Goal: Task Accomplishment & Management: Manage account settings

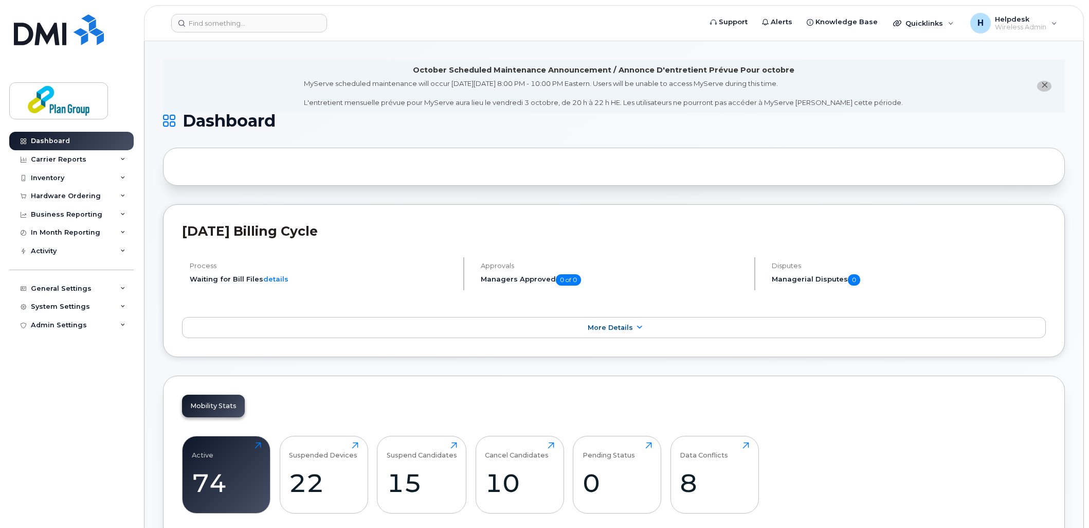
scroll to position [457, 0]
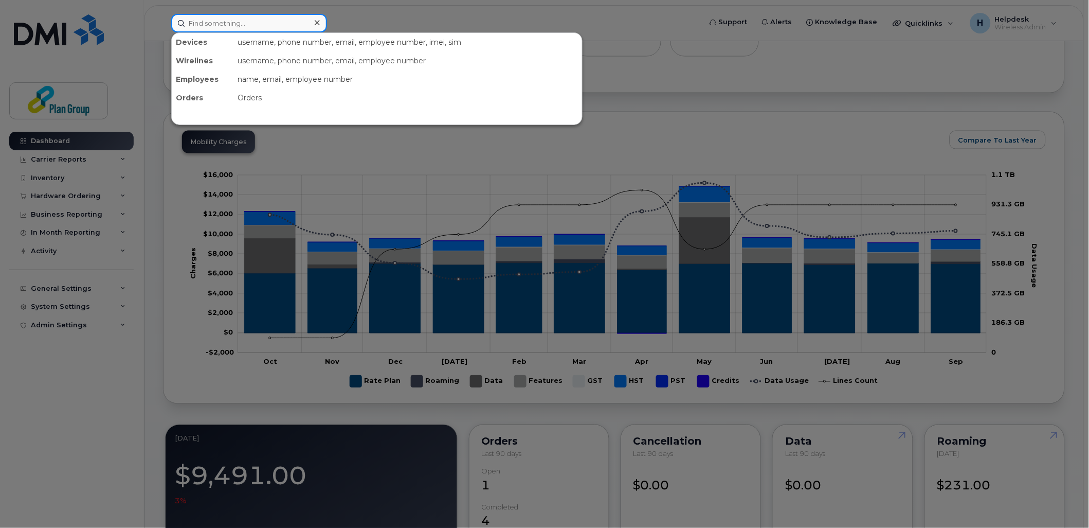
click at [267, 29] on input at bounding box center [249, 23] width 156 height 19
paste input "416-434-9789"
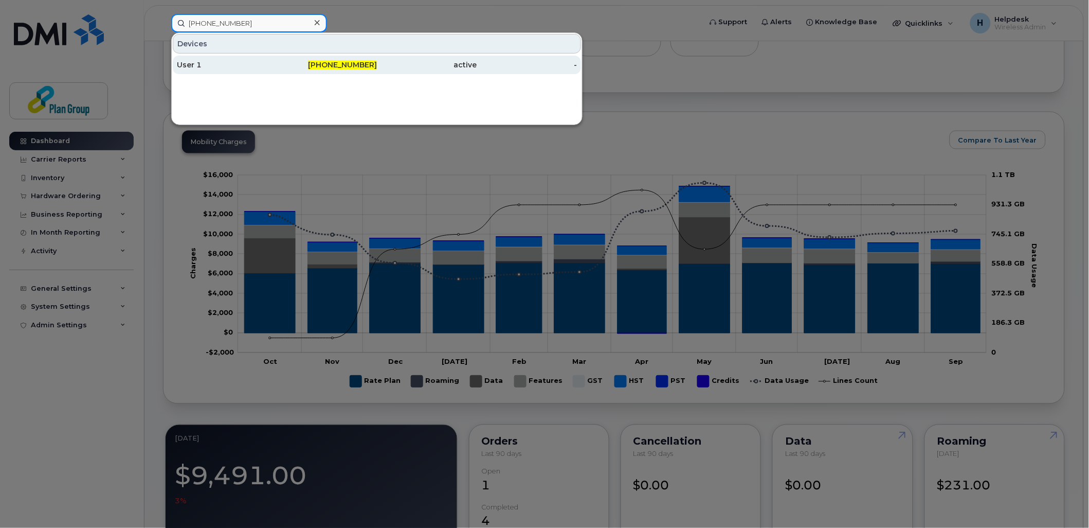
type input "416-434-9789"
click at [271, 60] on div "User 1" at bounding box center [227, 65] width 100 height 10
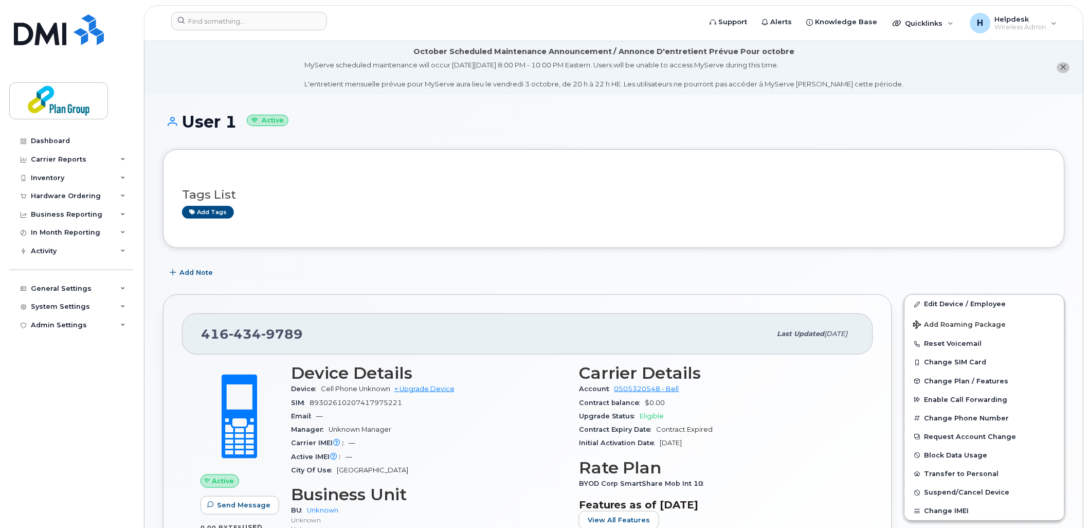
scroll to position [57, 0]
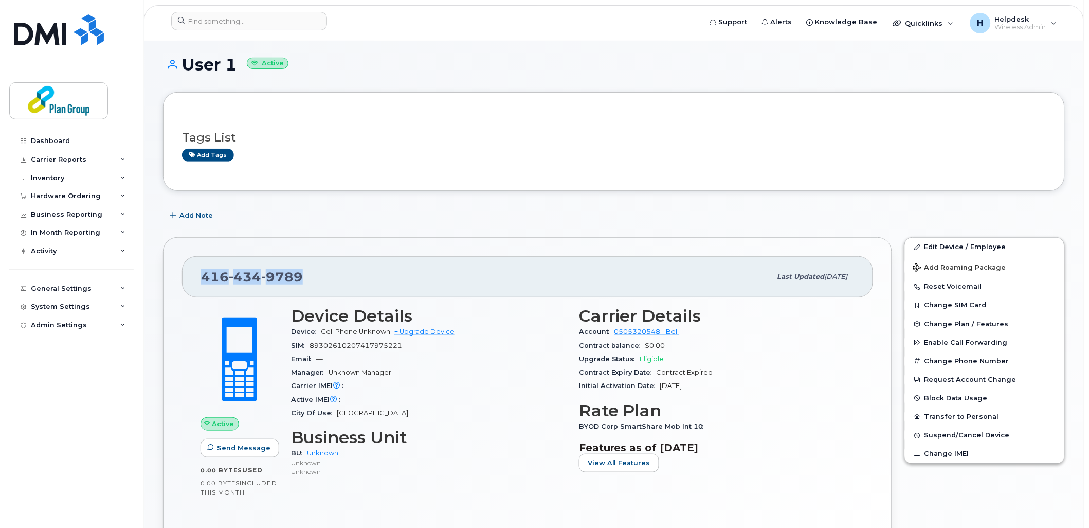
drag, startPoint x: 307, startPoint y: 274, endPoint x: 200, endPoint y: 279, distance: 107.1
click at [200, 279] on div "416 434 9789 Last updated Oct 06, 2025" at bounding box center [527, 276] width 691 height 41
copy span "416 434 9789"
click at [338, 343] on span "89302610207417975221" at bounding box center [356, 346] width 93 height 8
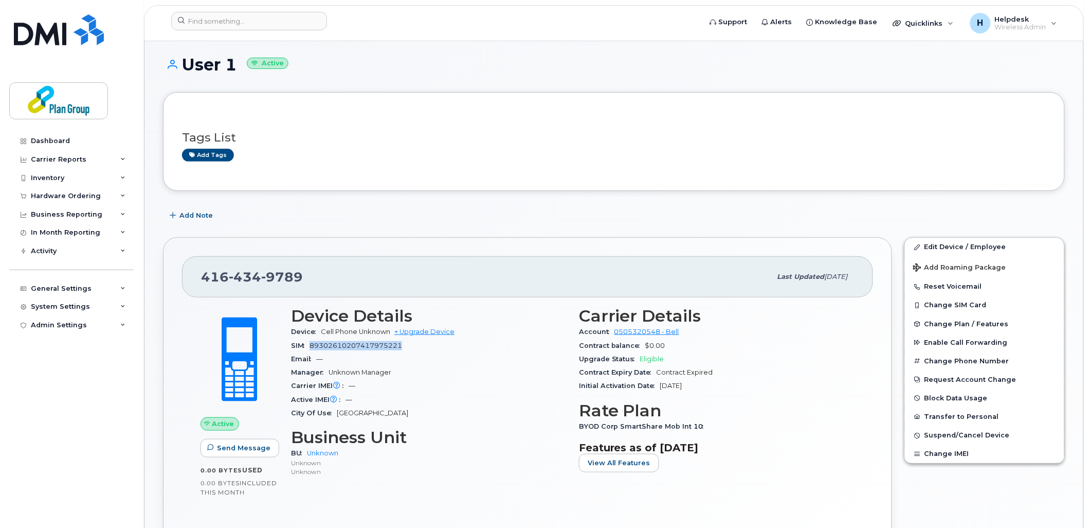
copy span "89302610207417975221"
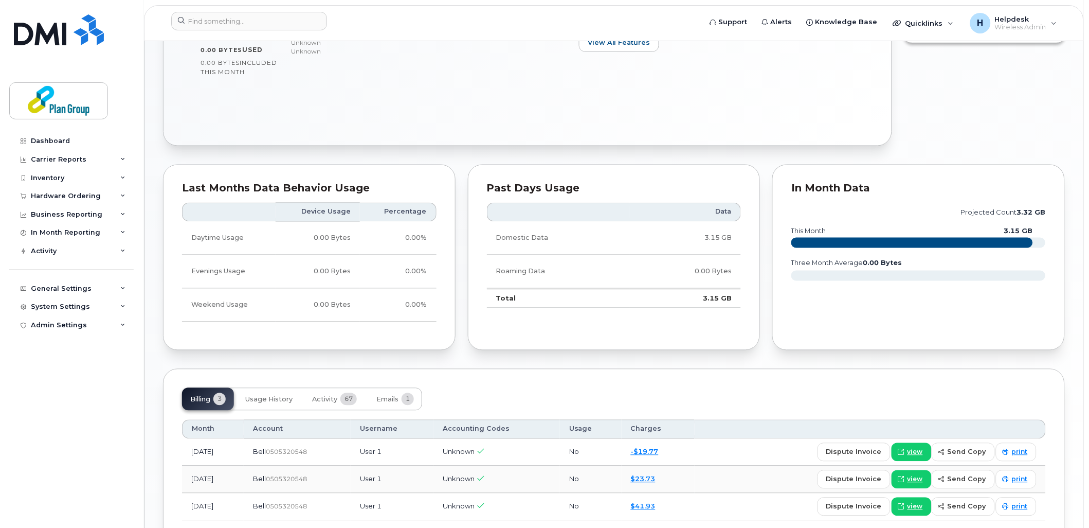
scroll to position [549, 0]
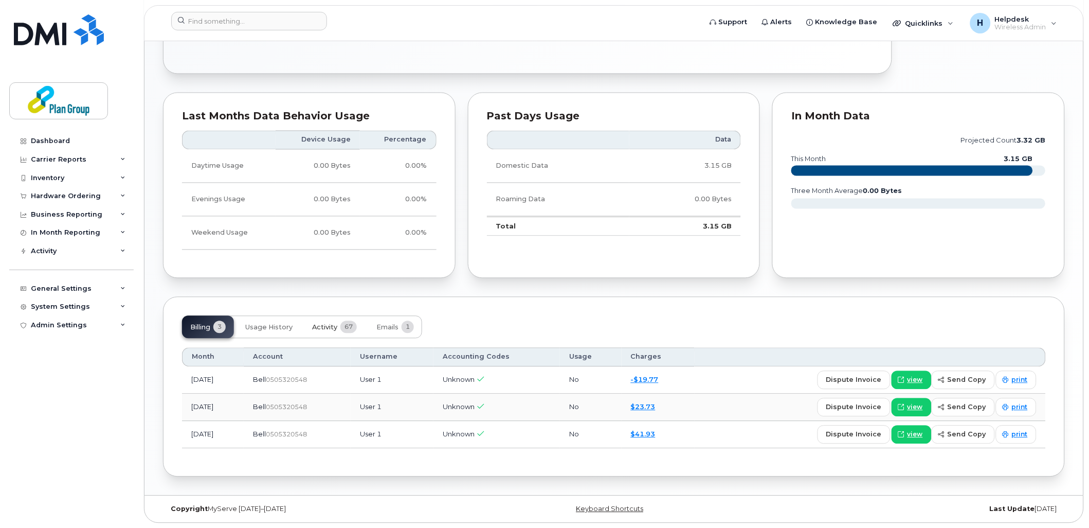
click at [326, 328] on span "Activity" at bounding box center [324, 328] width 25 height 8
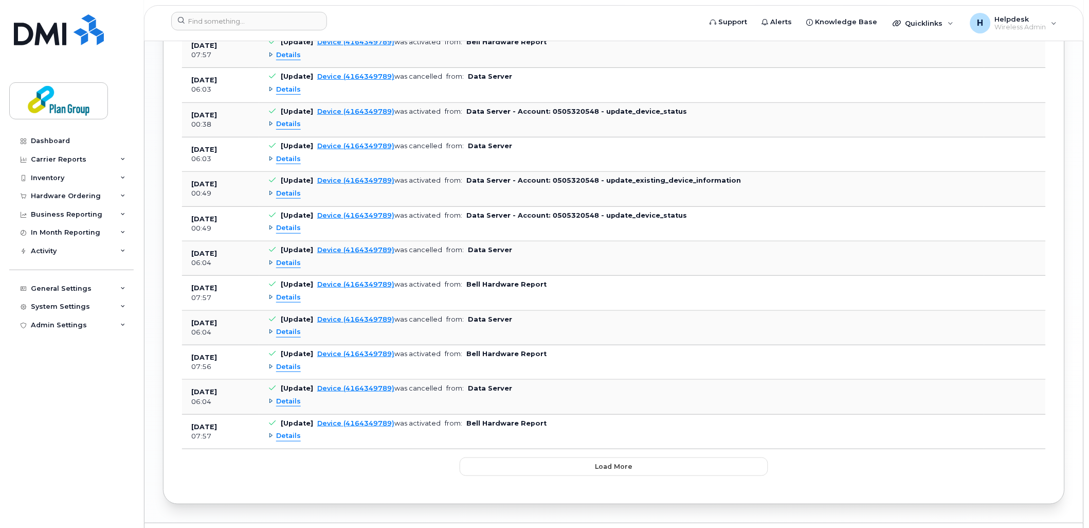
scroll to position [1364, 0]
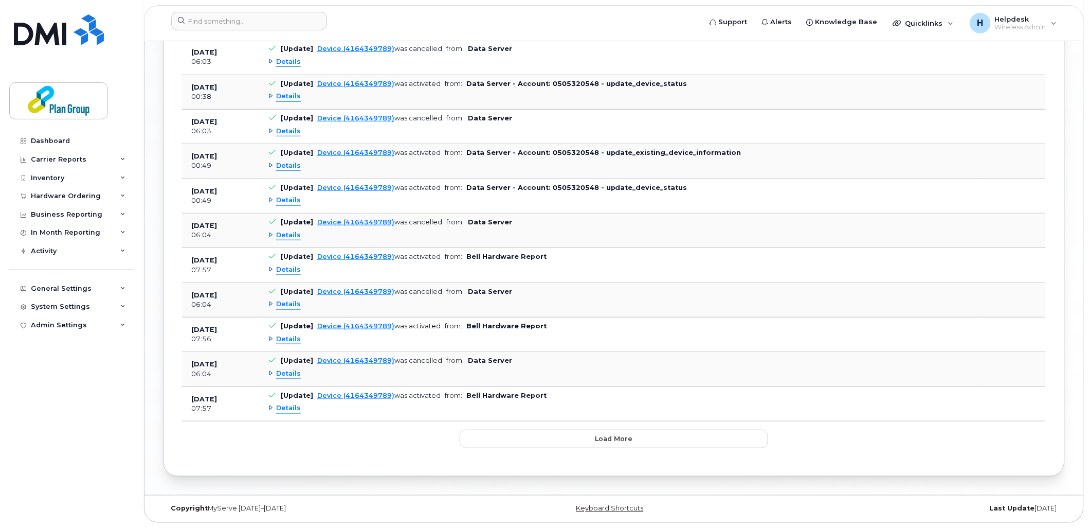
click at [290, 408] on span "Details" at bounding box center [288, 408] width 25 height 10
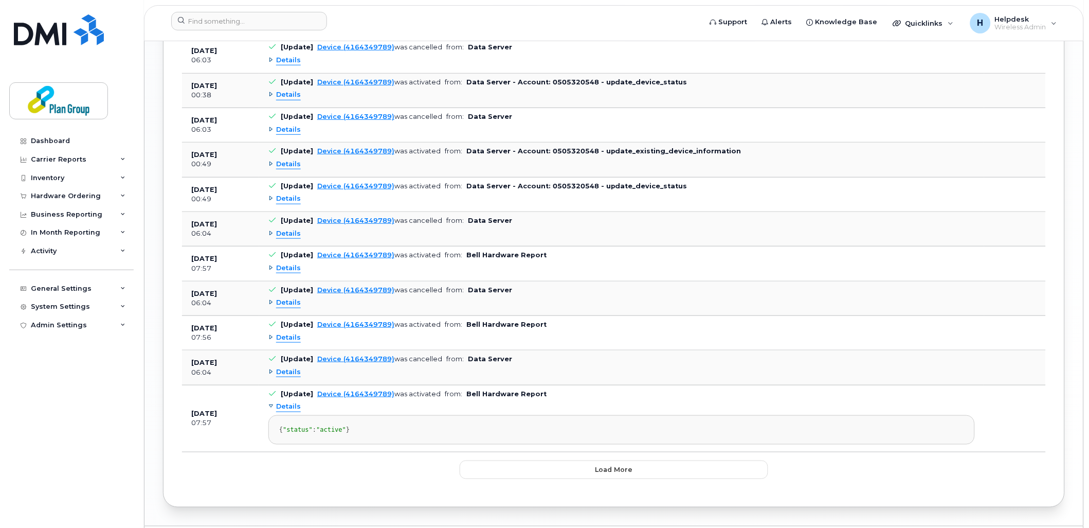
click at [290, 373] on span "Details" at bounding box center [288, 372] width 25 height 10
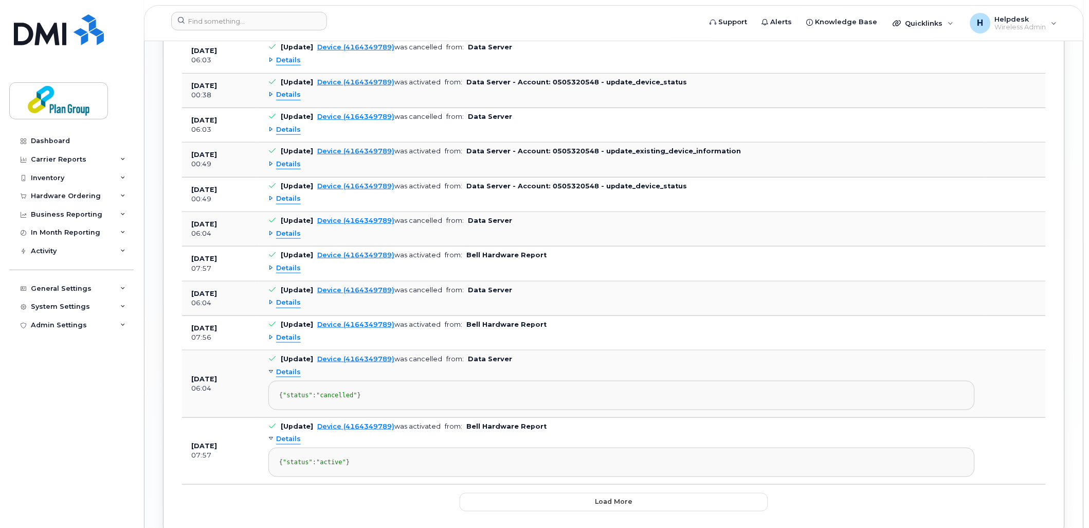
click at [292, 337] on span "Details" at bounding box center [288, 338] width 25 height 10
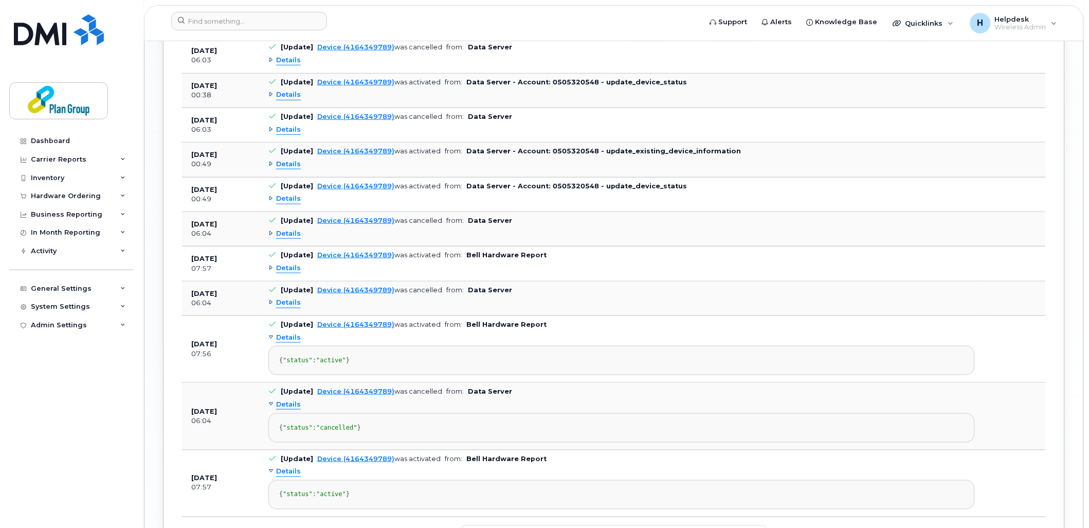
click at [293, 300] on span "Details" at bounding box center [288, 303] width 25 height 10
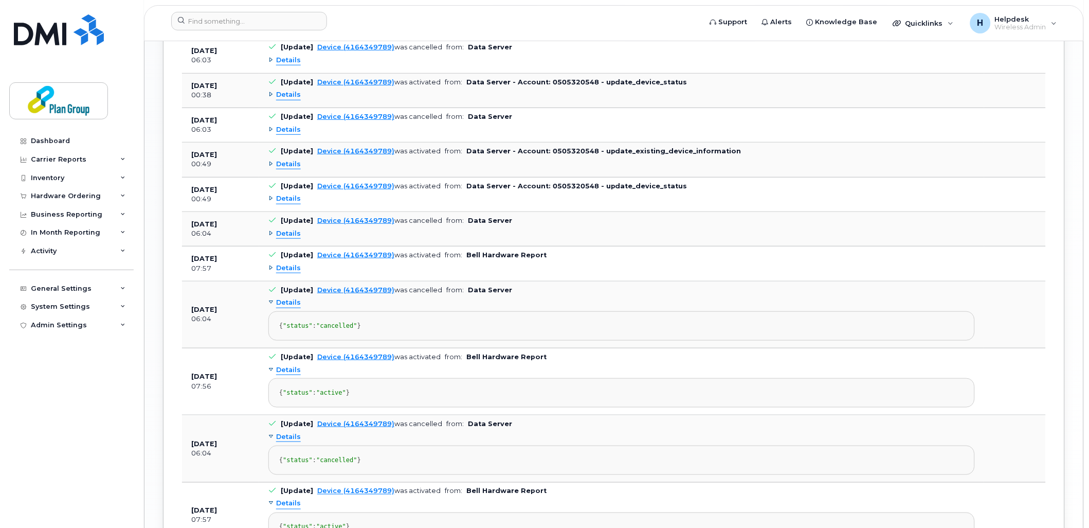
click at [292, 269] on span "Details" at bounding box center [288, 268] width 25 height 10
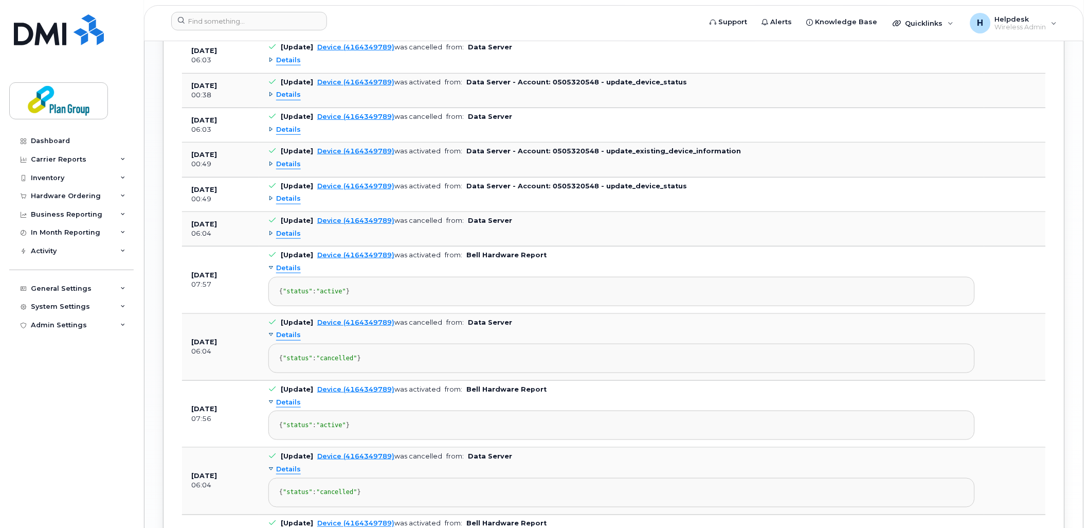
click at [291, 230] on span "Details" at bounding box center [288, 234] width 25 height 10
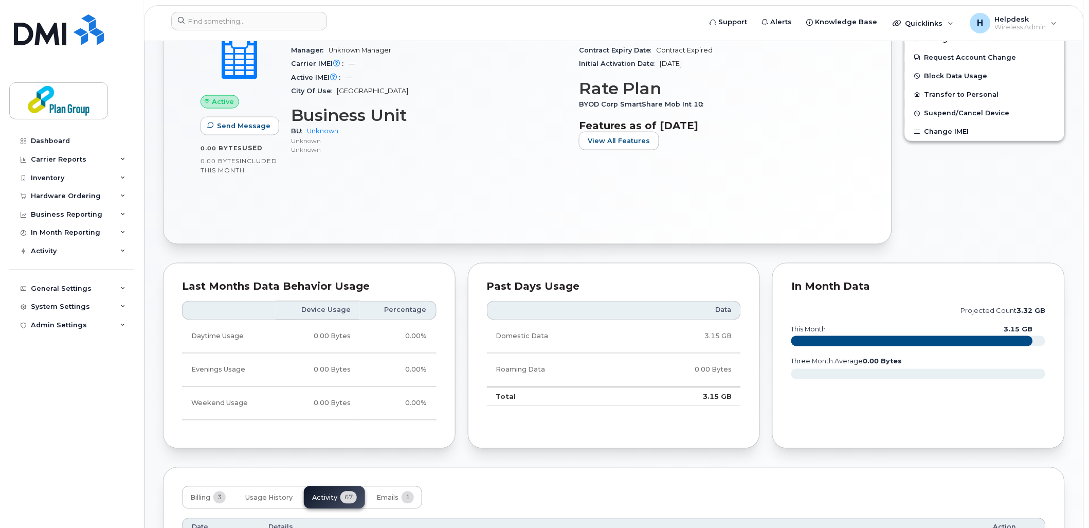
scroll to position [221, 0]
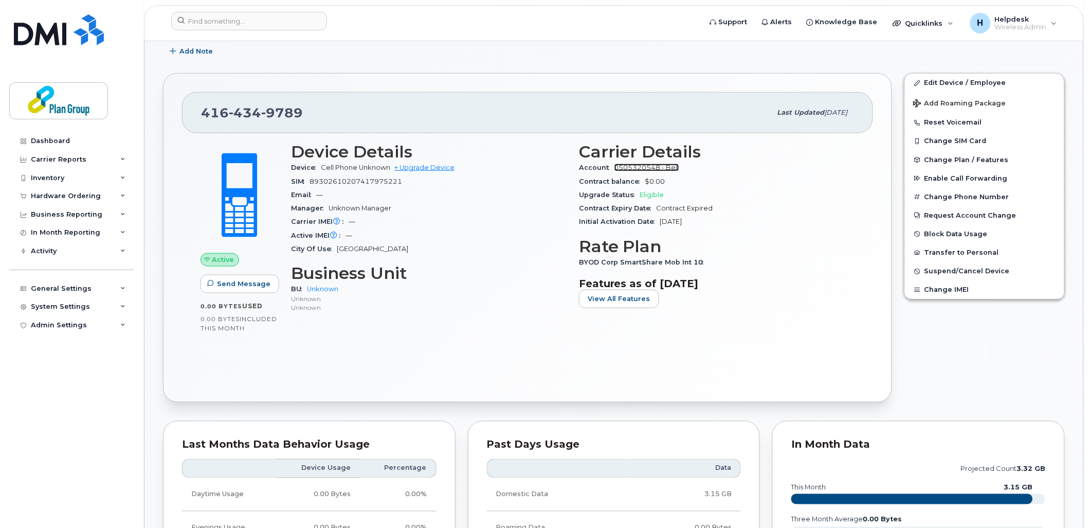
click at [654, 168] on link "0505320548 - Bell" at bounding box center [647, 168] width 65 height 8
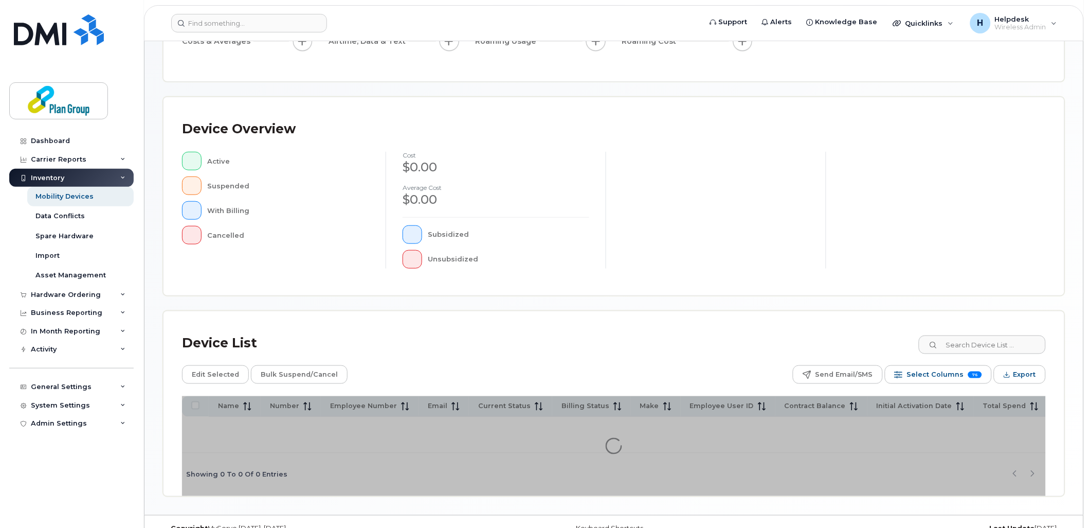
scroll to position [182, 0]
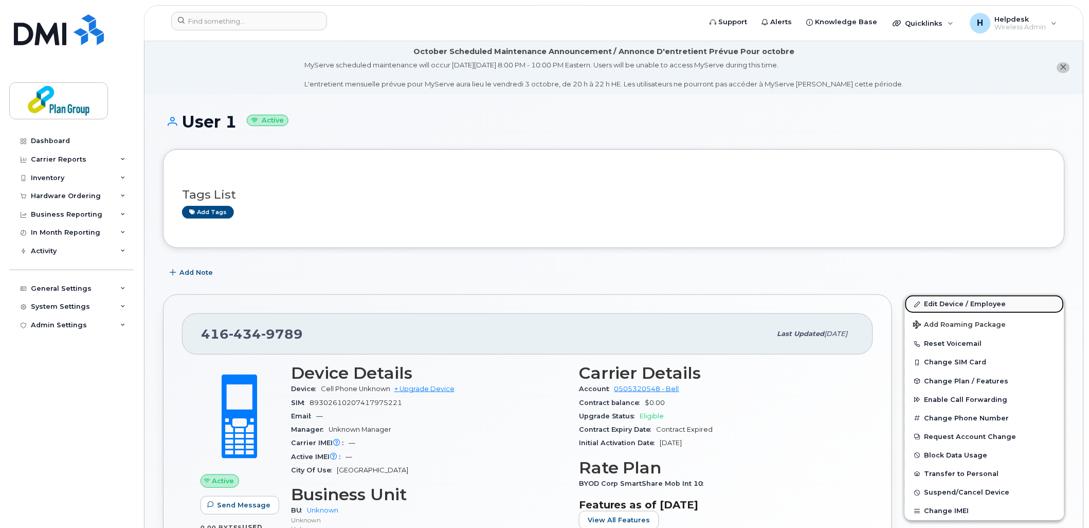
click at [954, 307] on link "Edit Device / Employee" at bounding box center [984, 304] width 159 height 19
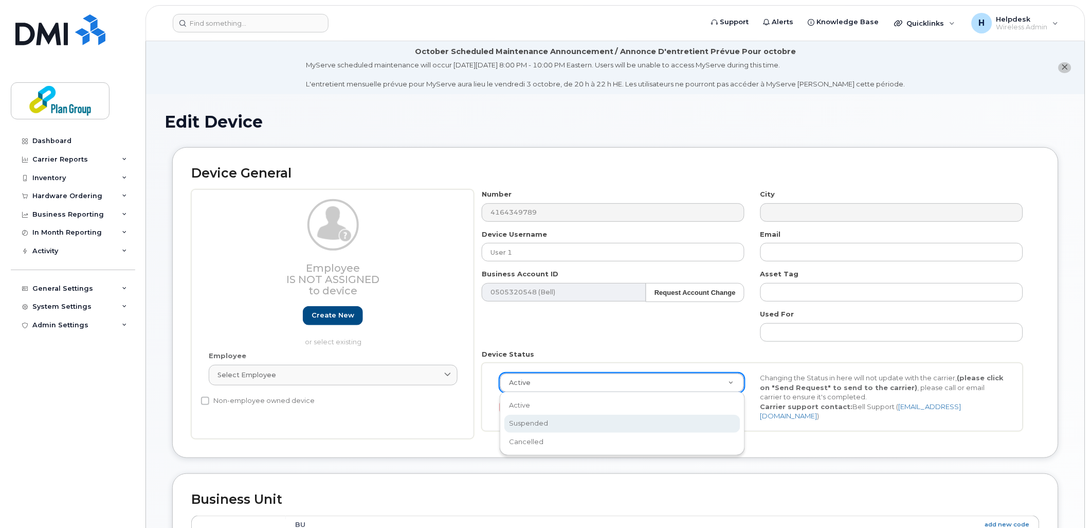
scroll to position [0, 3]
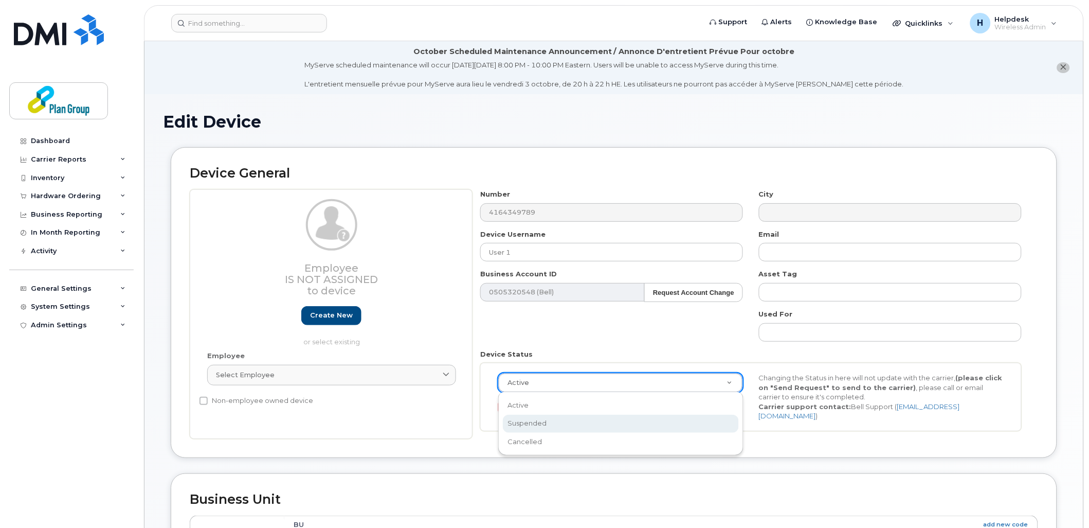
select select "suspended"
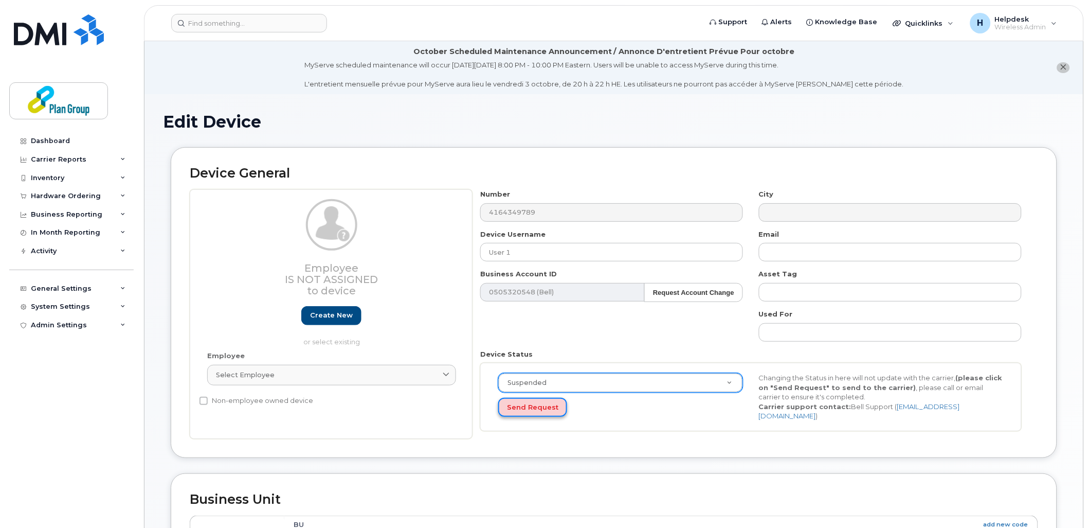
click at [537, 408] on button "Send Request" at bounding box center [532, 407] width 69 height 19
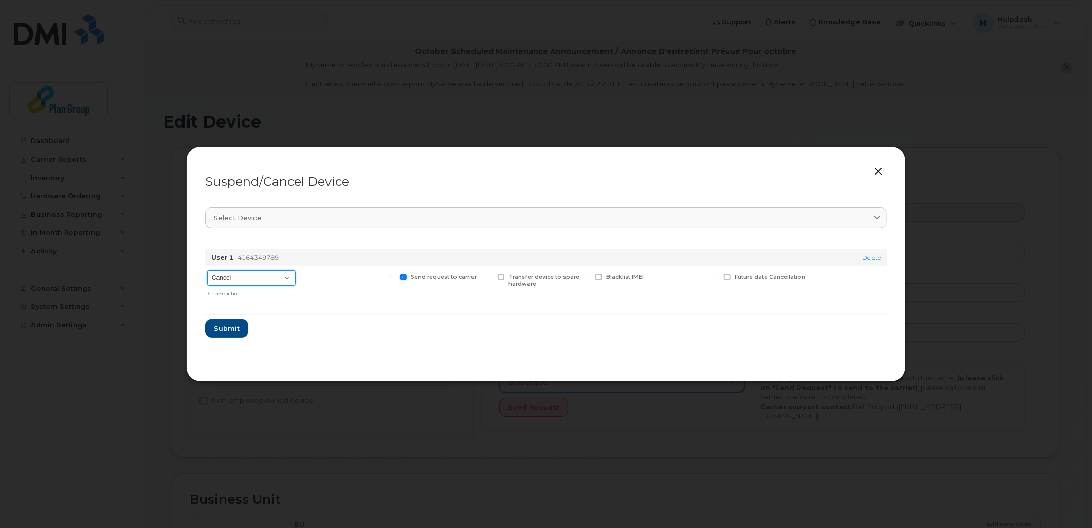
click at [240, 279] on select "Cancel Suspend - Extend Suspension Suspend - Reduced Rate Suspend - Full Rate S…" at bounding box center [251, 277] width 88 height 15
select select "[object Object]"
click at [207, 270] on select "Cancel Suspend - Extend Suspension Suspend - Reduced Rate Suspend - Full Rate S…" at bounding box center [251, 277] width 88 height 15
click at [232, 329] on span "Submit" at bounding box center [226, 329] width 26 height 10
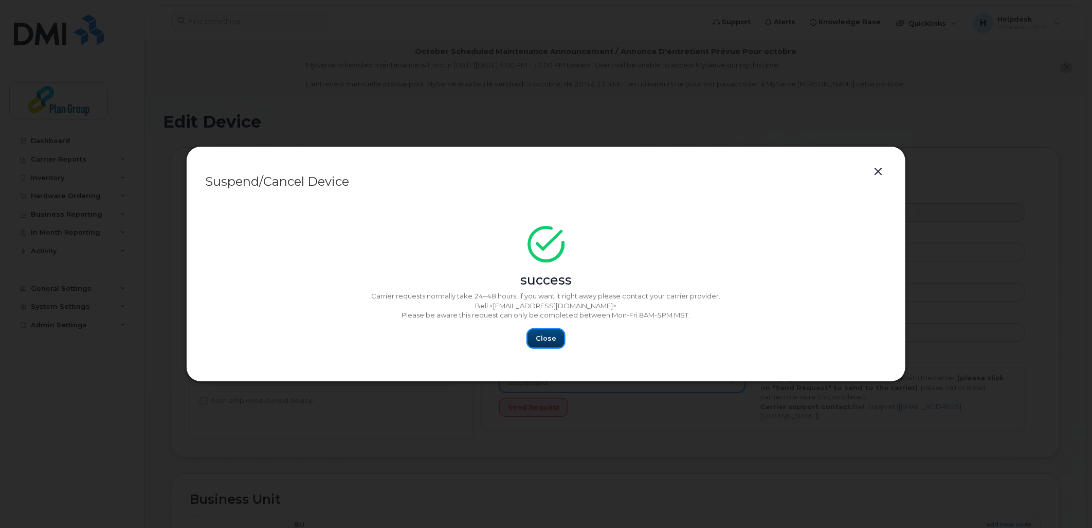
click at [554, 336] on span "Close" at bounding box center [546, 338] width 21 height 10
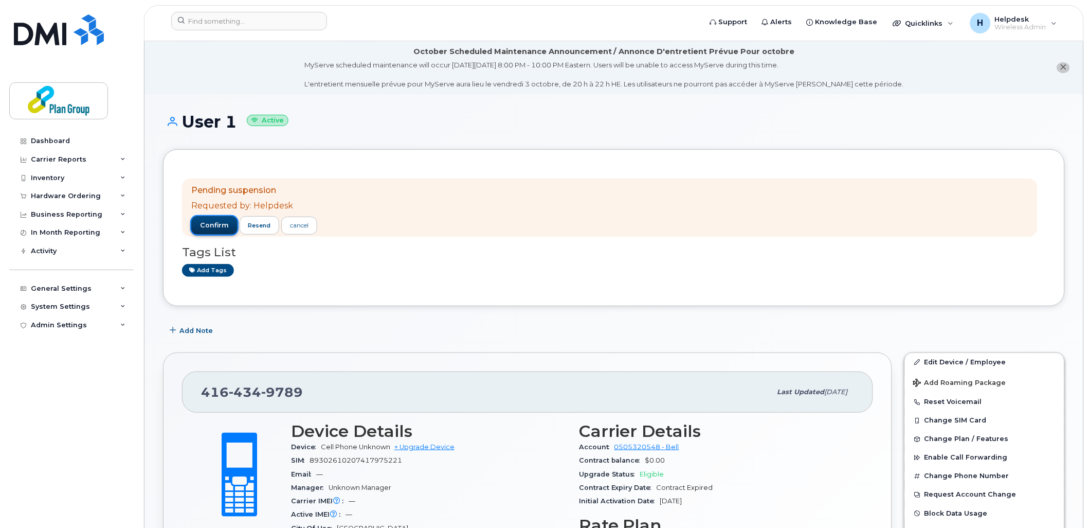
click at [220, 225] on span "confirm" at bounding box center [214, 225] width 29 height 9
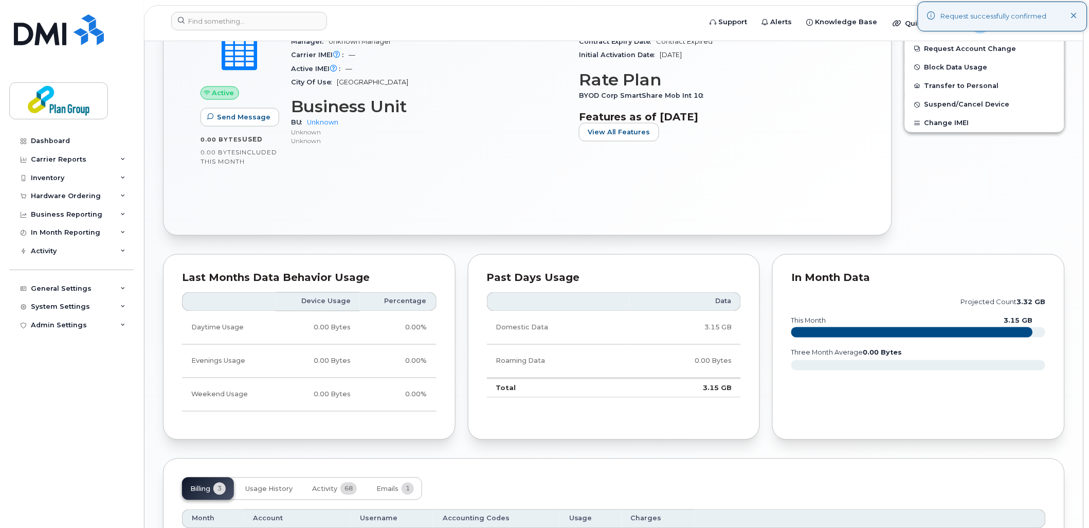
scroll to position [400, 0]
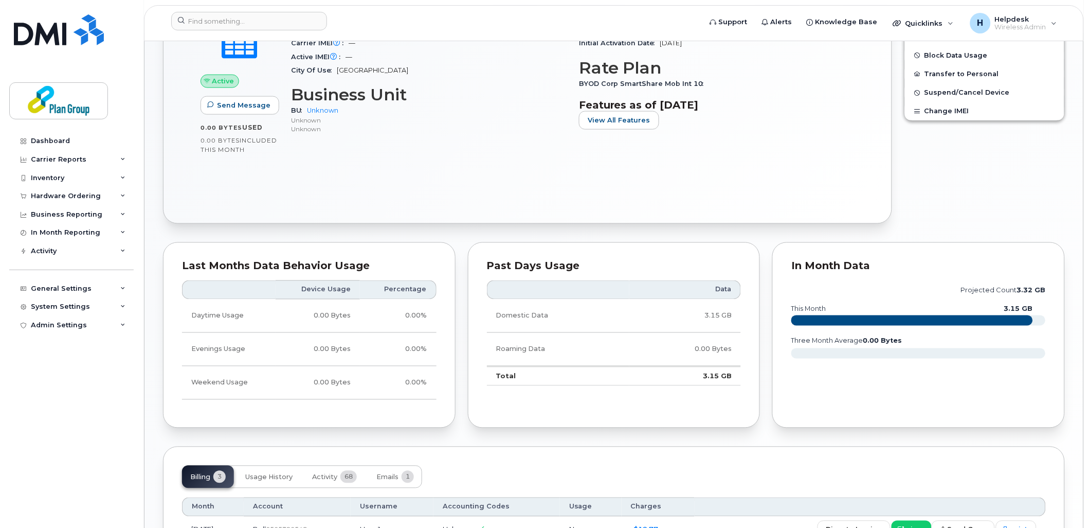
click at [285, 168] on div "Active Send Message 0.00 Bytes  used 0.00 Bytes  included this month Device Det…" at bounding box center [527, 80] width 691 height 250
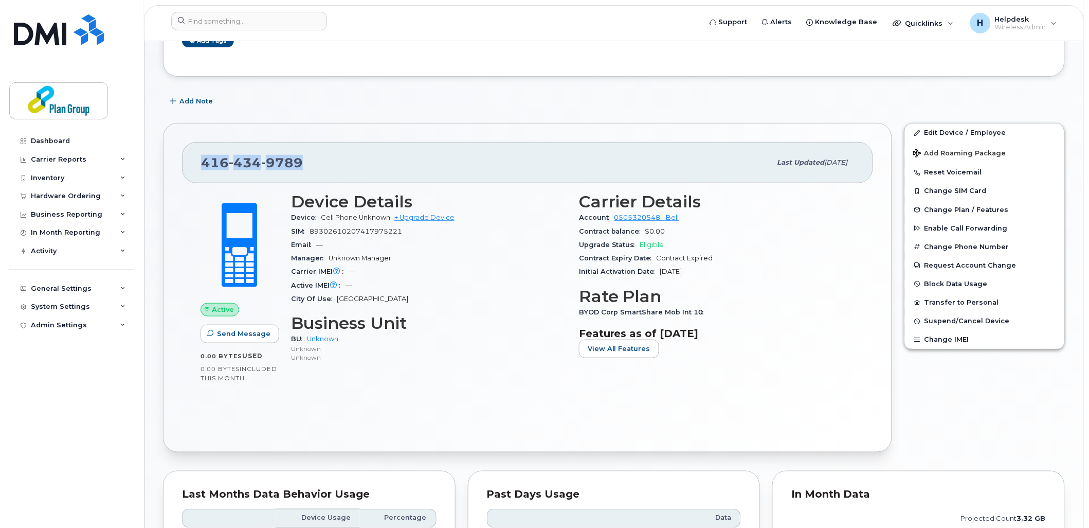
drag, startPoint x: 299, startPoint y: 166, endPoint x: 204, endPoint y: 156, distance: 95.7
click at [204, 156] on span "416 434 9789" at bounding box center [252, 162] width 102 height 15
copy span "416 434 9789"
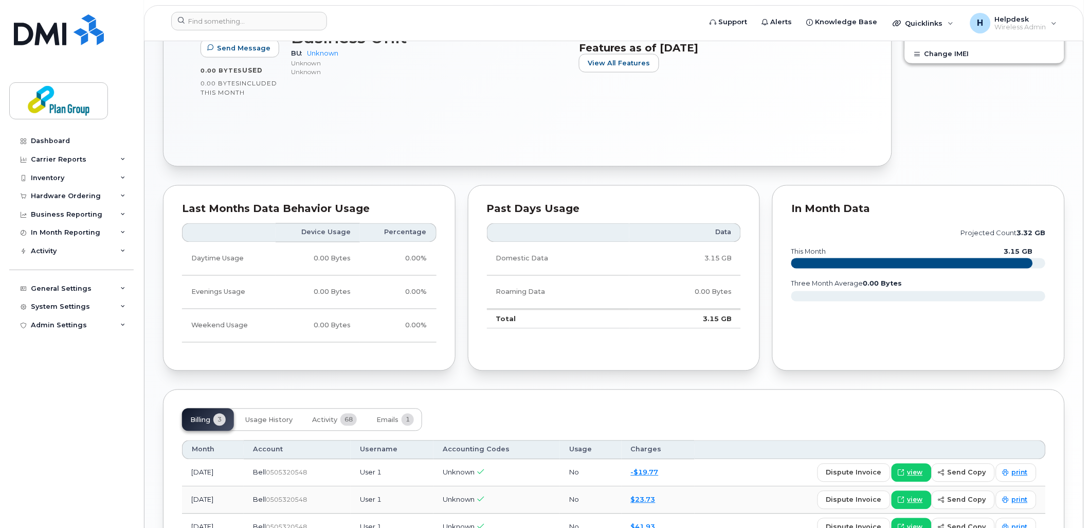
scroll to position [549, 0]
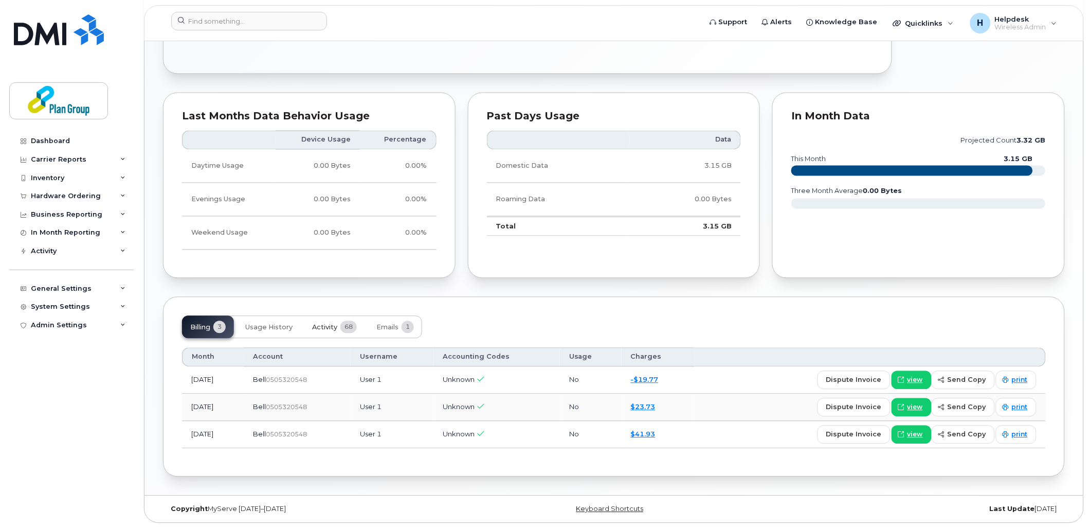
click at [351, 327] on span "68" at bounding box center [348, 327] width 16 height 12
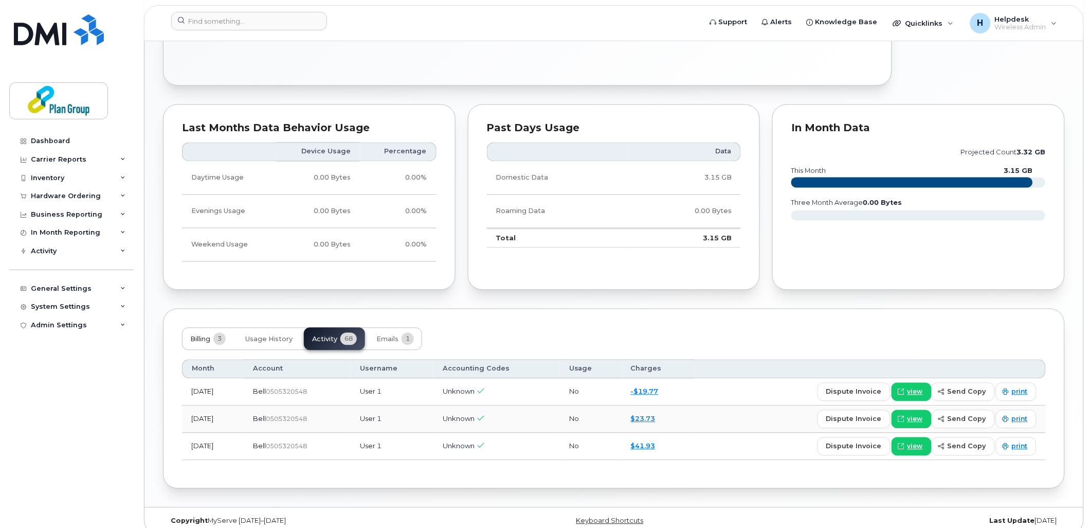
click at [188, 337] on button "Billing 3" at bounding box center [208, 339] width 52 height 23
click at [923, 415] on span "view" at bounding box center [915, 419] width 15 height 9
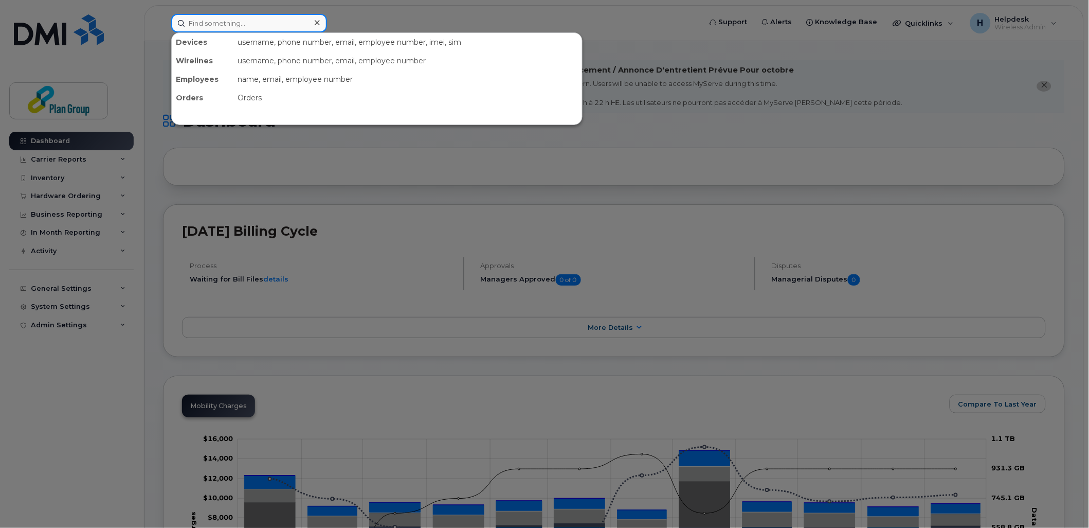
click at [234, 17] on input at bounding box center [249, 23] width 156 height 19
paste input "[PHONE_NUMBER]"
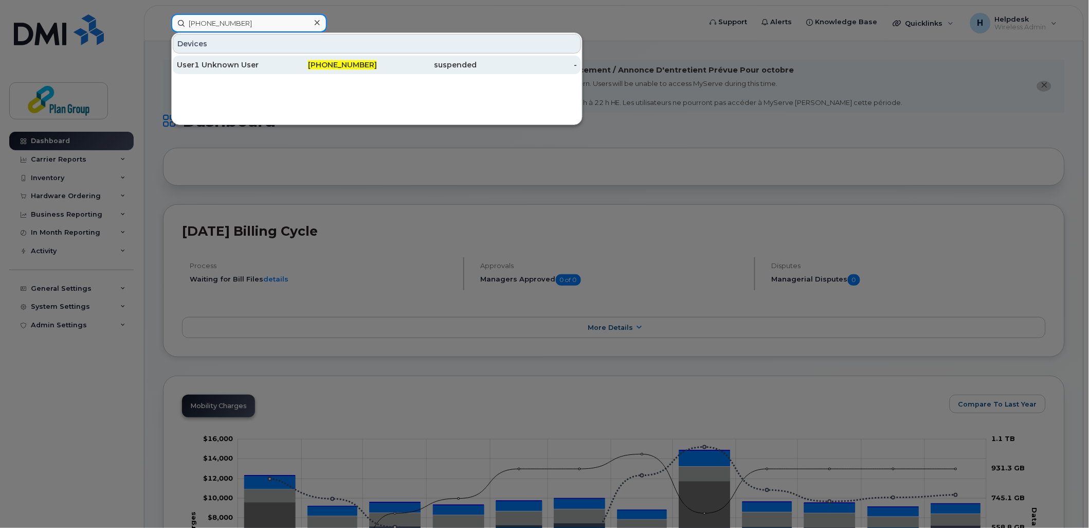
type input "[PHONE_NUMBER]"
click at [249, 62] on div "User1 Unknown User" at bounding box center [227, 65] width 100 height 10
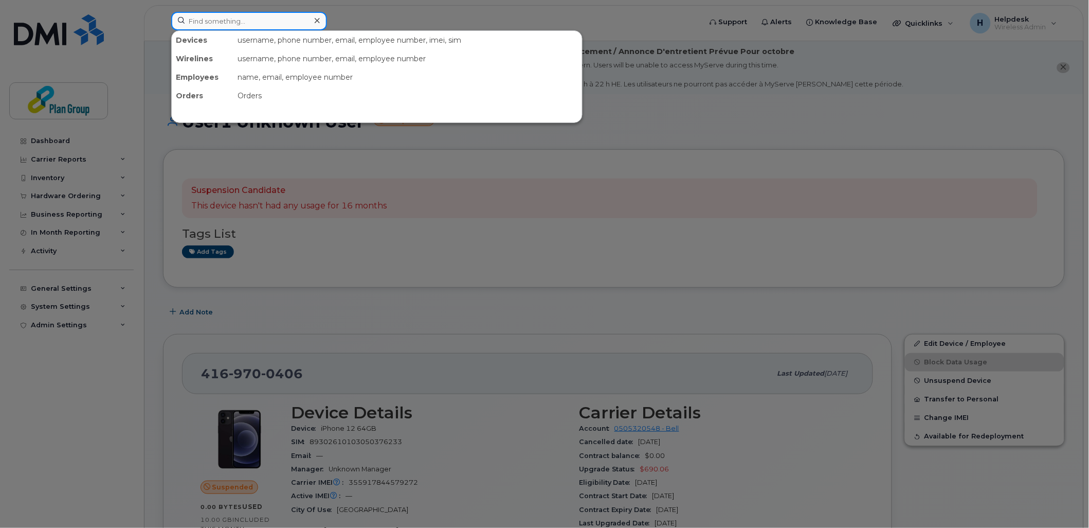
click at [253, 16] on input at bounding box center [249, 21] width 156 height 19
paste input "343-574-0913"
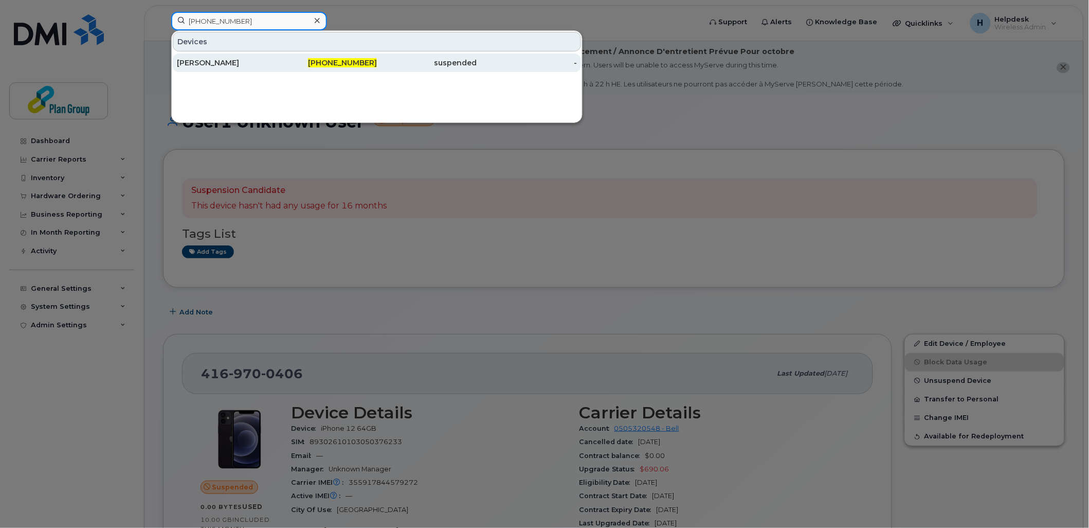
type input "343-574-0913"
click at [256, 60] on div "[PERSON_NAME]" at bounding box center [227, 63] width 100 height 10
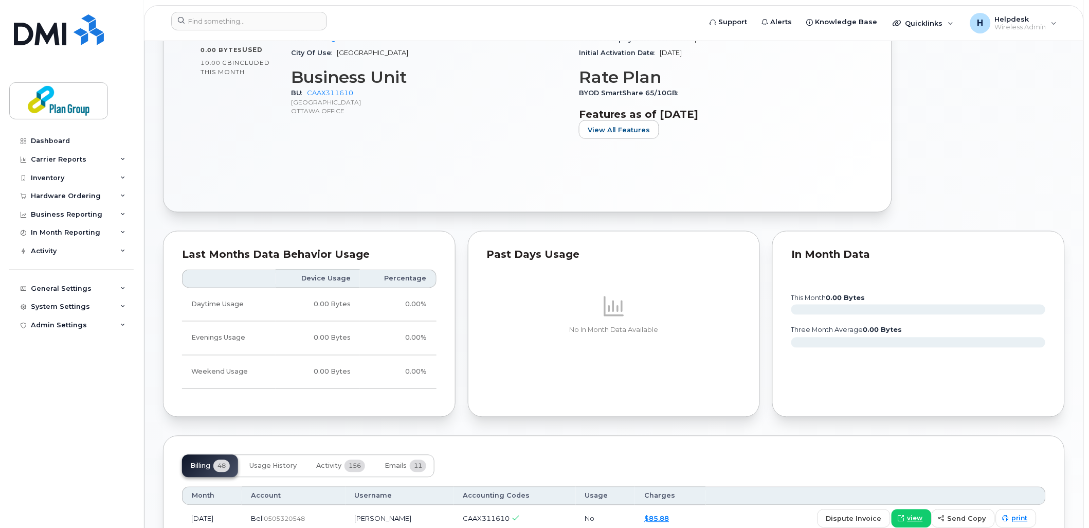
scroll to position [743, 0]
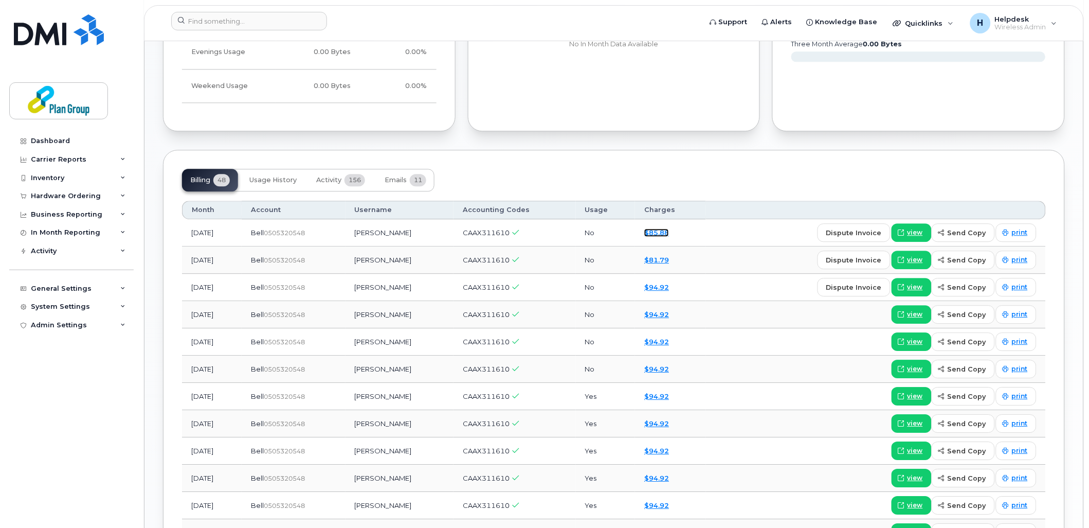
click at [657, 232] on link "$85.88" at bounding box center [656, 232] width 25 height 8
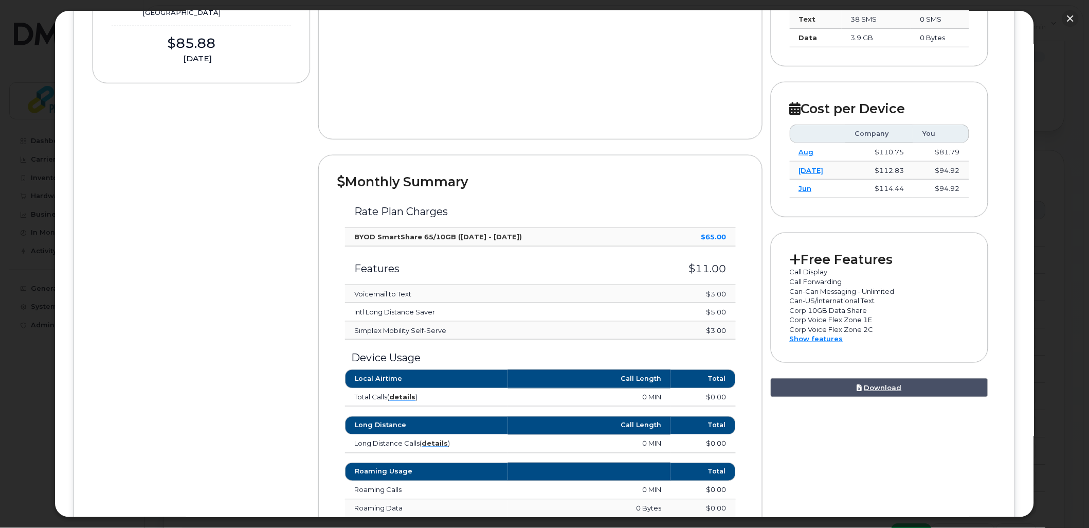
scroll to position [0, 0]
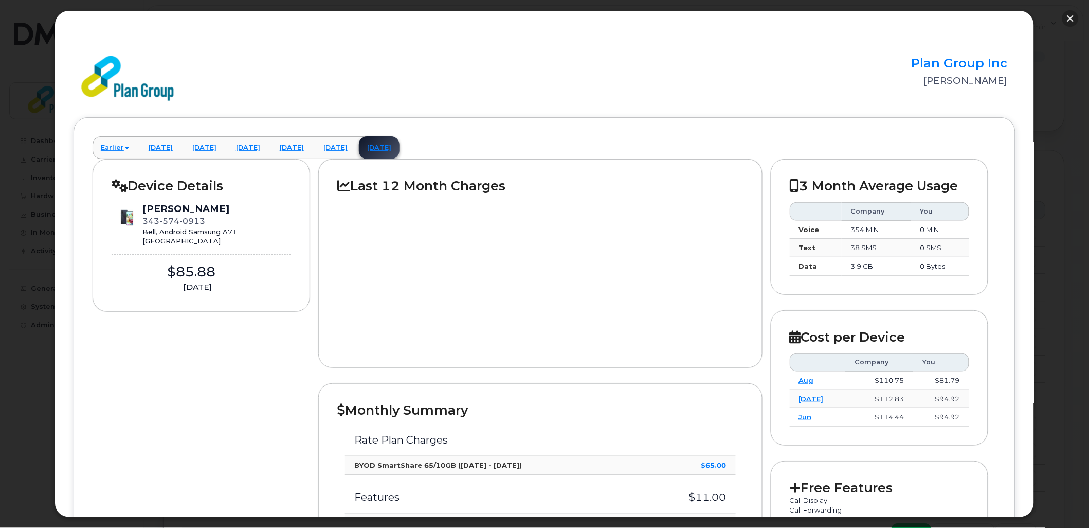
click at [1072, 19] on button "button" at bounding box center [1071, 18] width 16 height 16
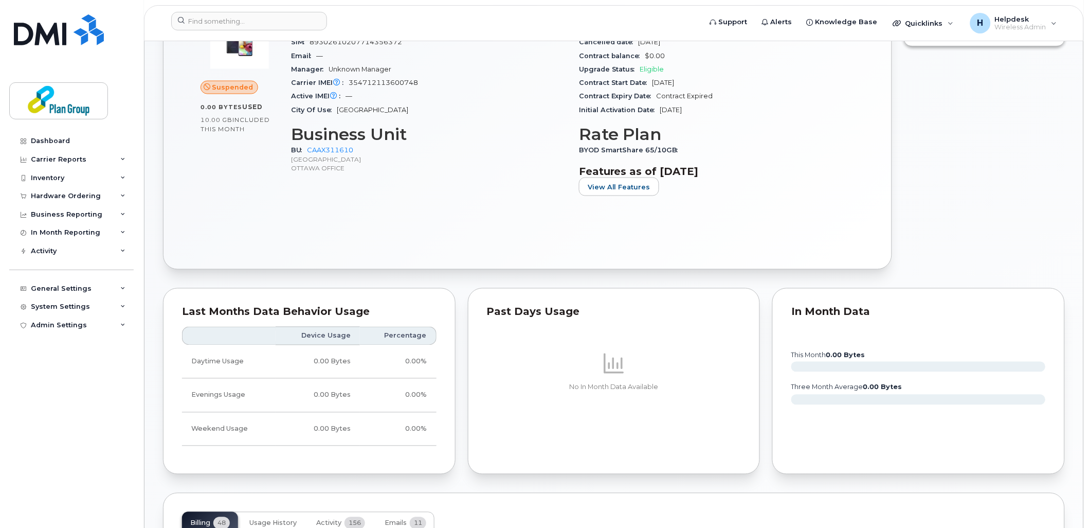
scroll to position [571, 0]
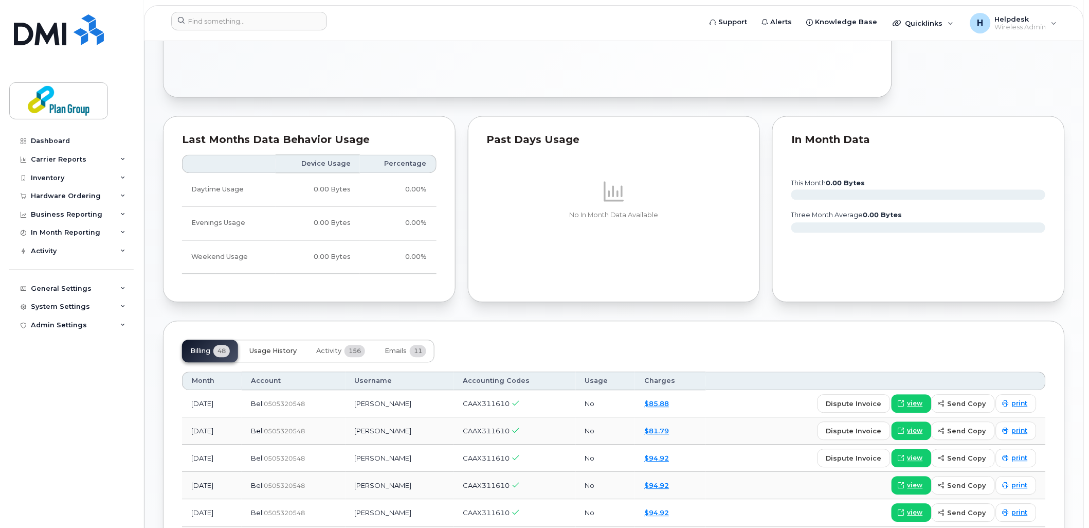
click at [295, 351] on span "Usage History" at bounding box center [272, 351] width 47 height 8
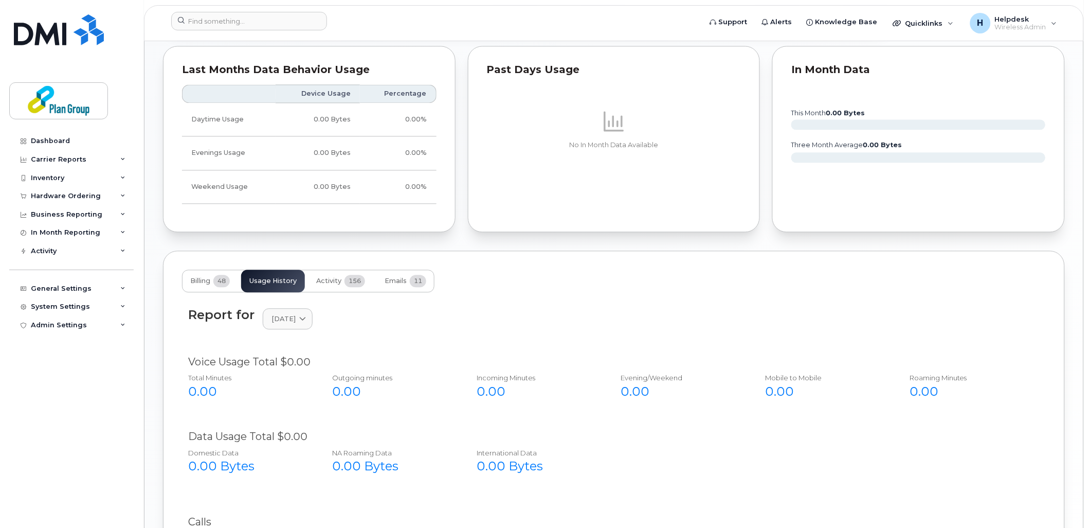
scroll to position [743, 0]
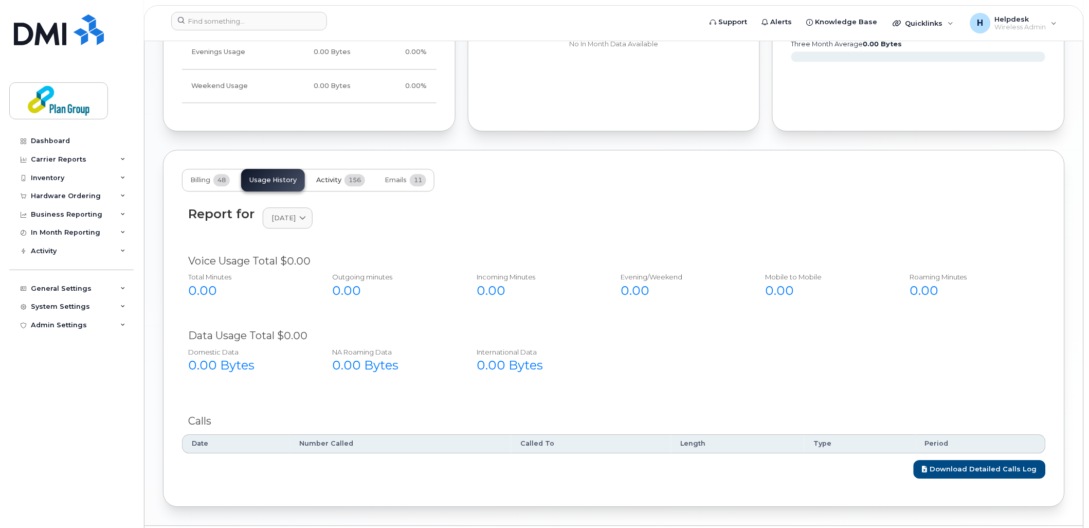
click at [355, 184] on span "156" at bounding box center [355, 180] width 21 height 12
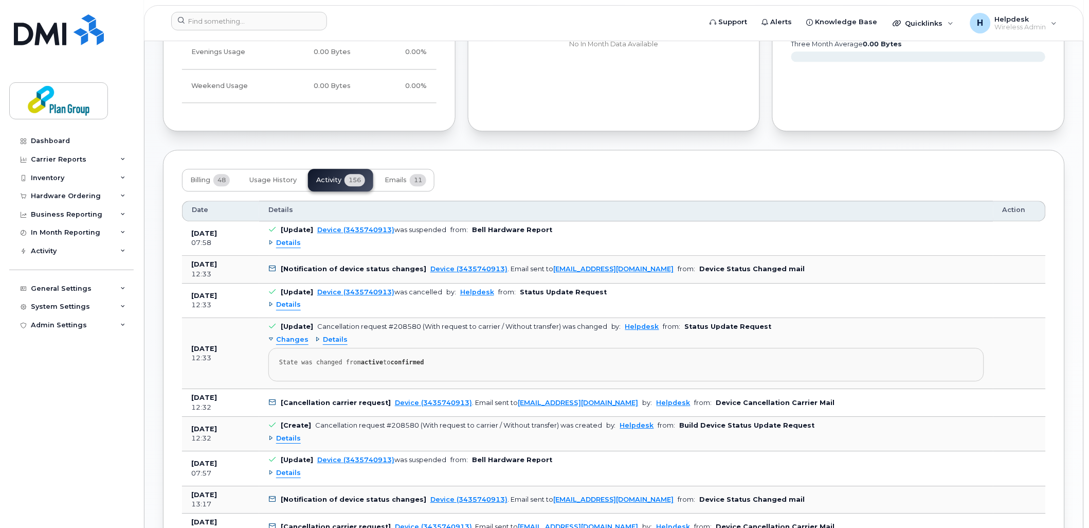
click at [285, 307] on span "Details" at bounding box center [288, 305] width 25 height 10
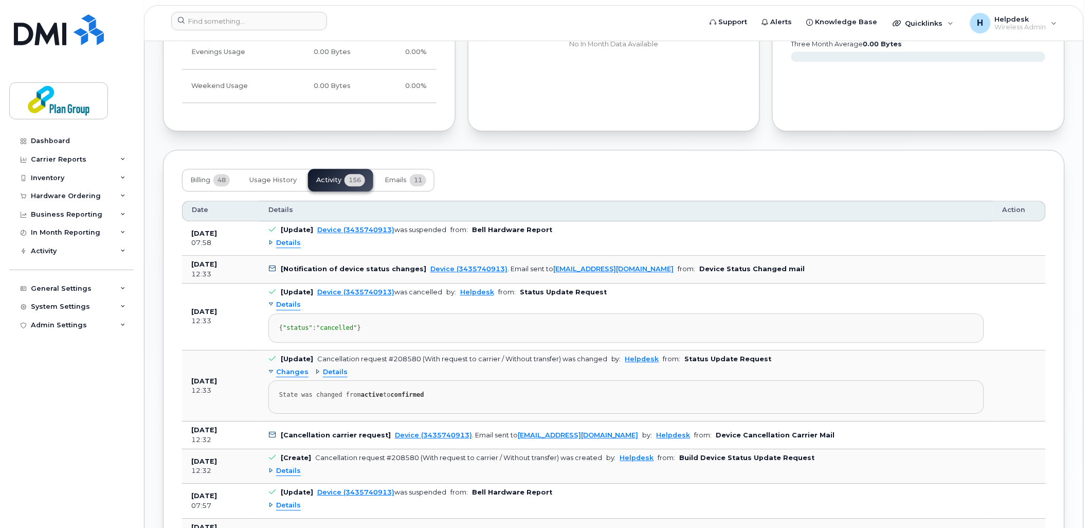
click at [285, 307] on span "Details" at bounding box center [288, 305] width 25 height 10
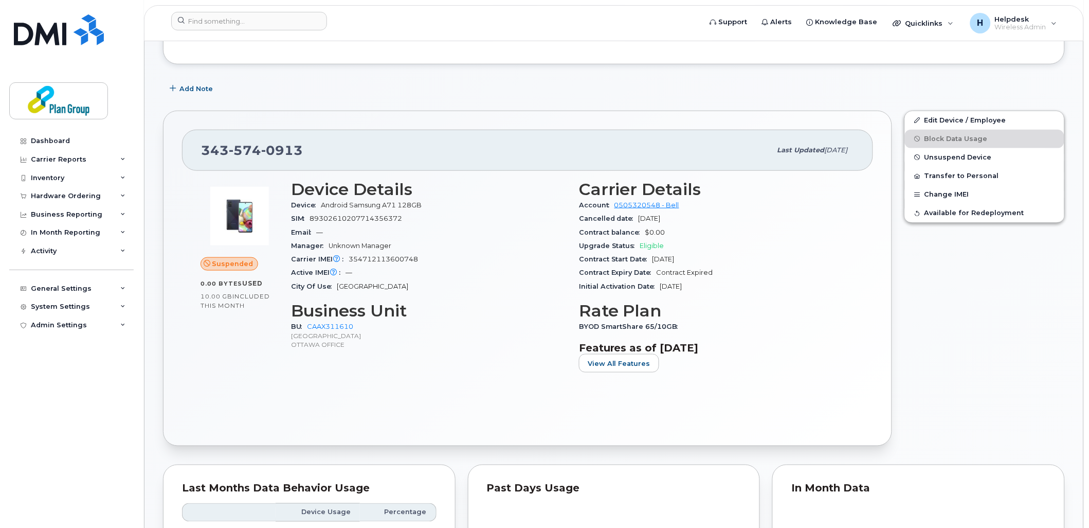
scroll to position [0, 0]
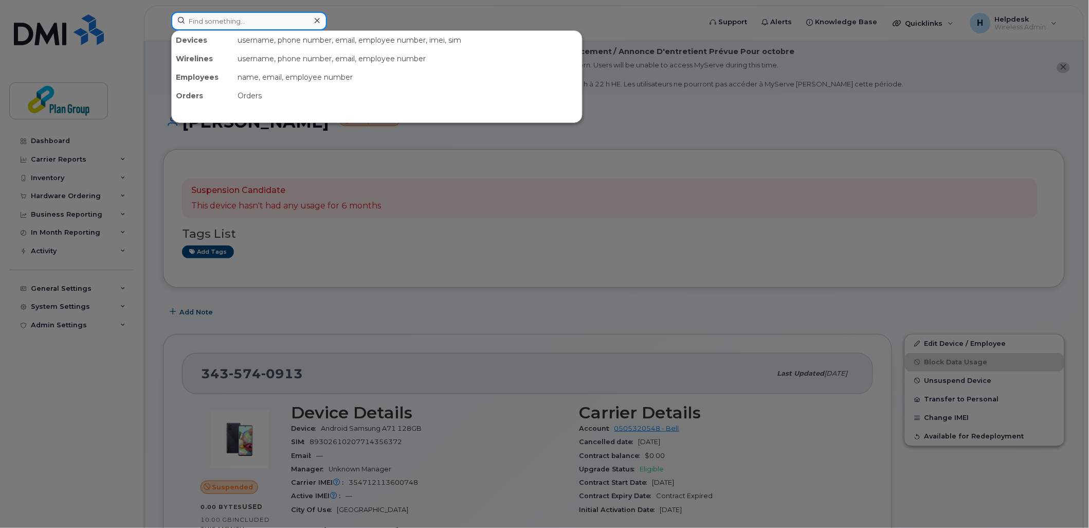
click at [275, 24] on input at bounding box center [249, 21] width 156 height 19
paste input "403-461-7302"
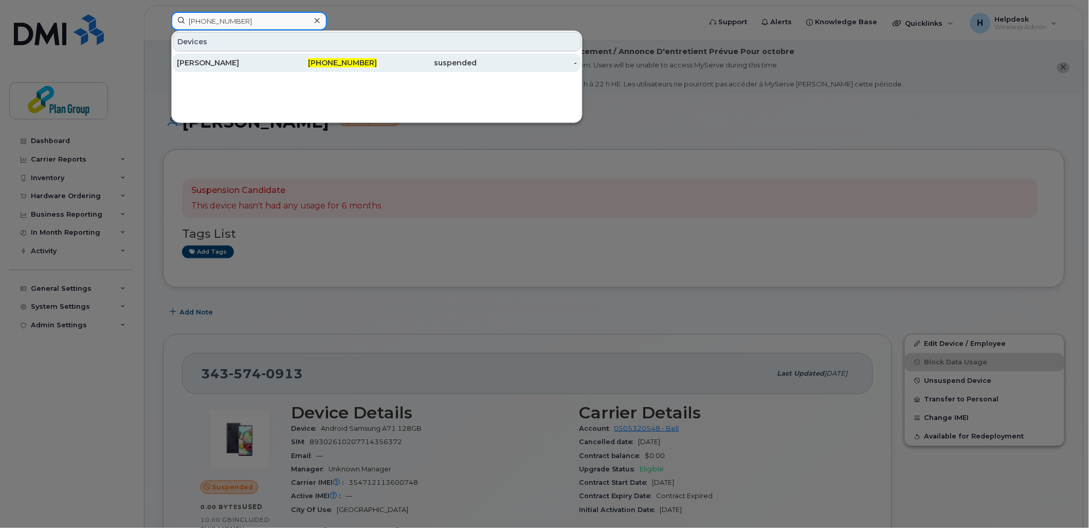
type input "403-461-7302"
click at [272, 61] on div "[PERSON_NAME]" at bounding box center [227, 63] width 100 height 10
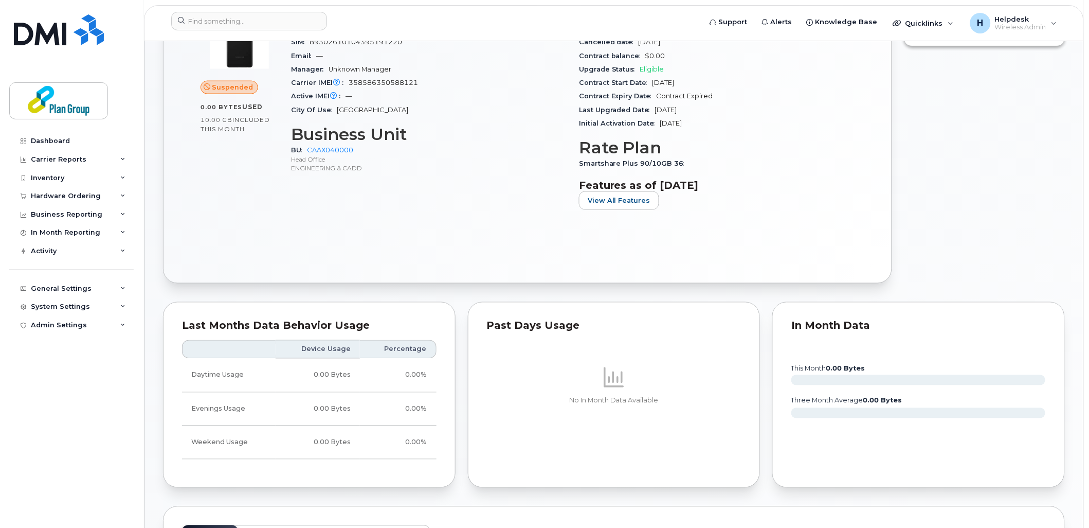
scroll to position [171, 0]
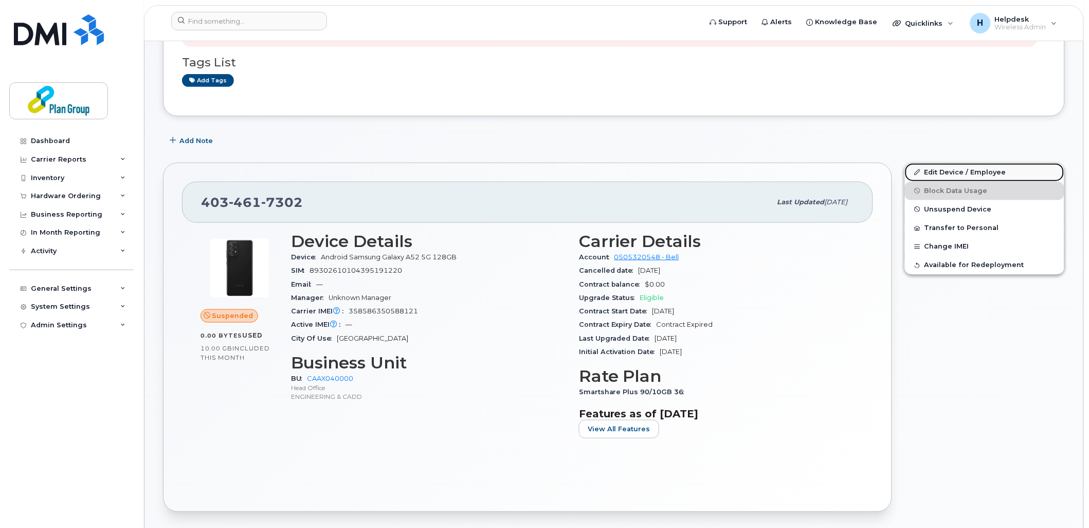
click at [989, 170] on link "Edit Device / Employee" at bounding box center [984, 172] width 159 height 19
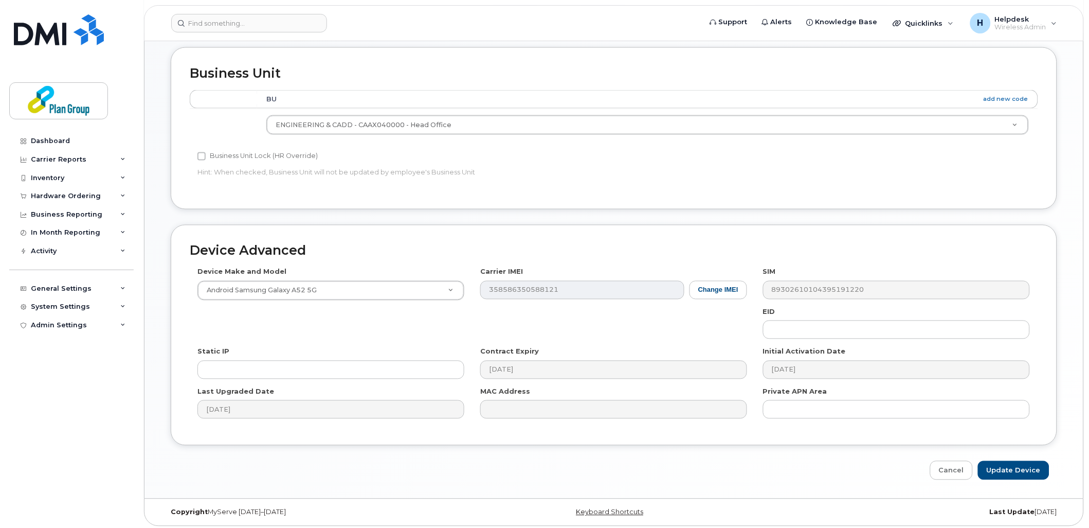
scroll to position [57, 0]
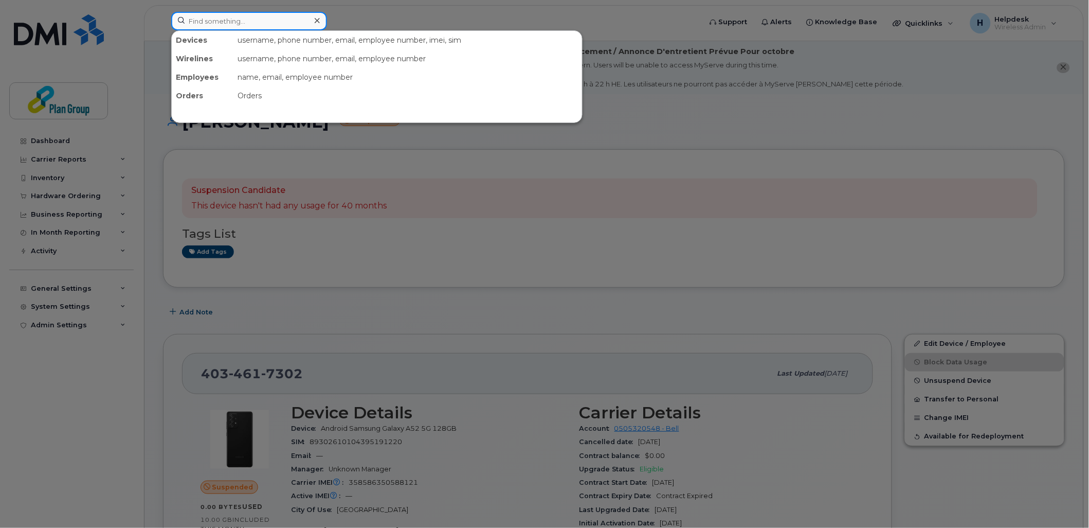
click at [218, 18] on input at bounding box center [249, 21] width 156 height 19
paste input "[PHONE_NUMBER]"
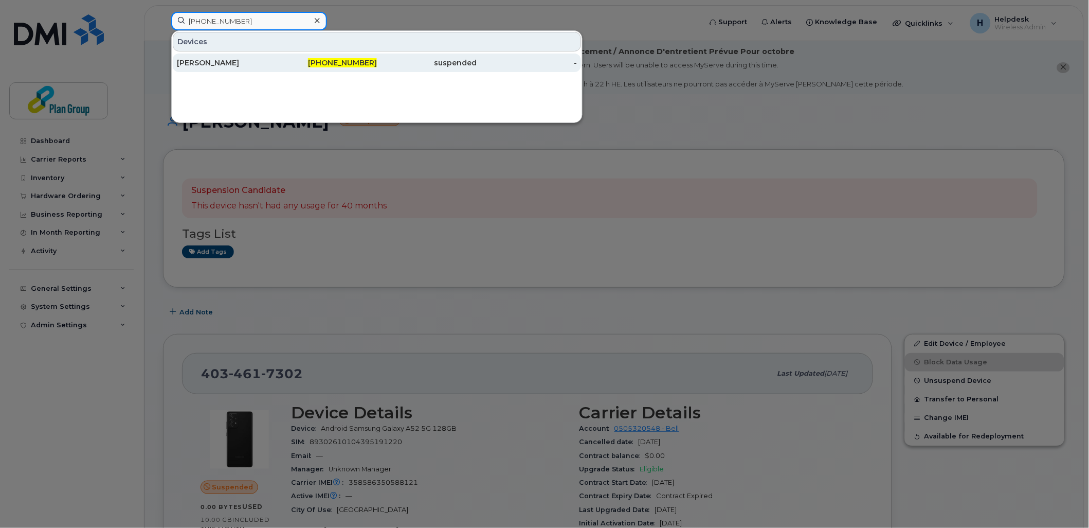
type input "[PHONE_NUMBER]"
click at [226, 68] on div "[PERSON_NAME]" at bounding box center [227, 63] width 100 height 10
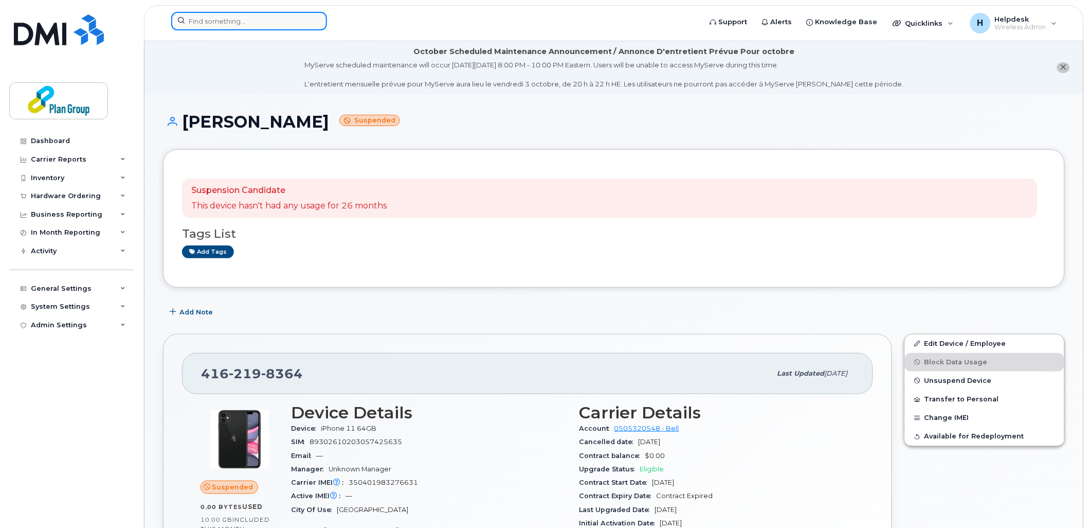
click at [284, 19] on input at bounding box center [249, 21] width 156 height 19
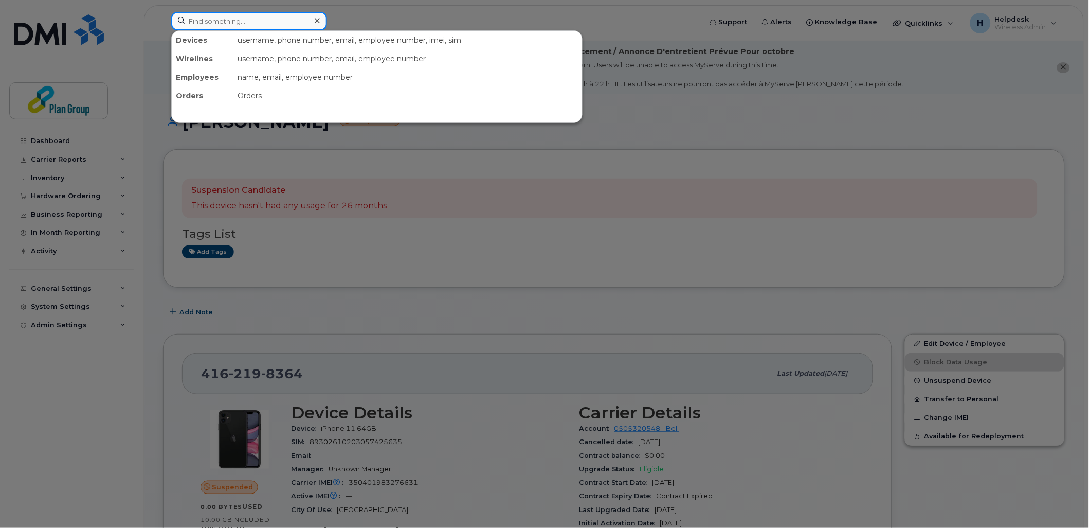
paste input "[PHONE_NUMBER]"
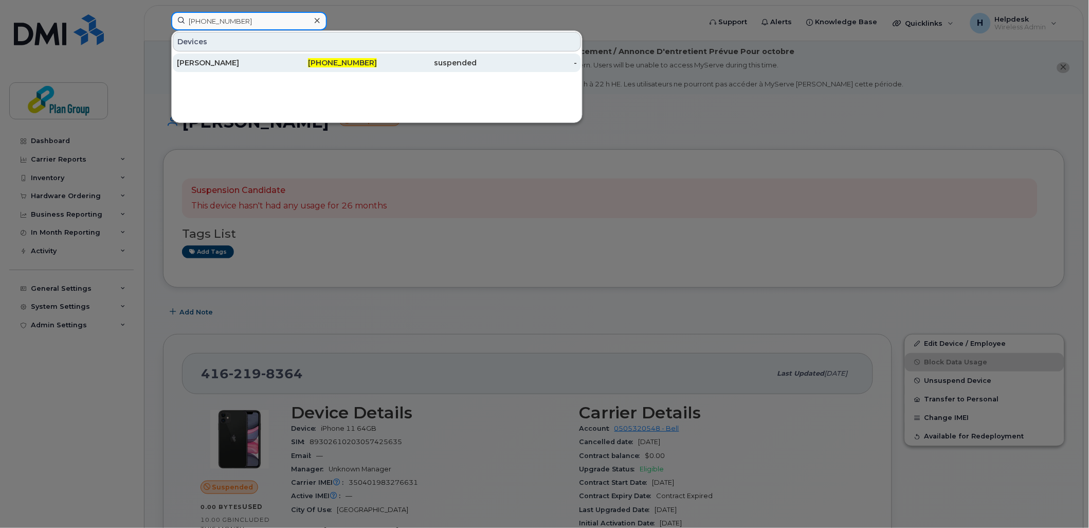
type input "[PHONE_NUMBER]"
click at [263, 61] on div "[PERSON_NAME]" at bounding box center [227, 63] width 100 height 10
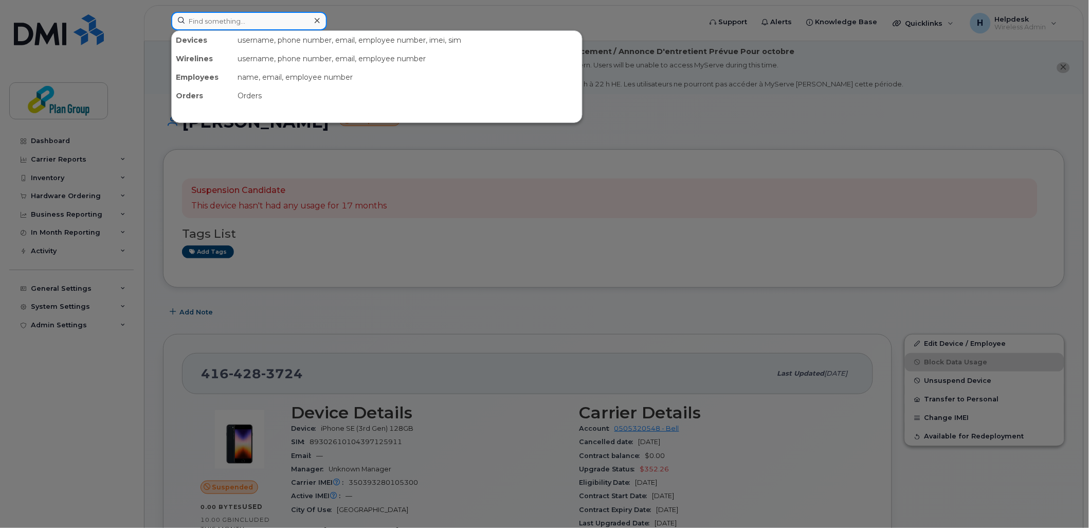
click at [254, 27] on input at bounding box center [249, 21] width 156 height 19
paste input "[PHONE_NUMBER]"
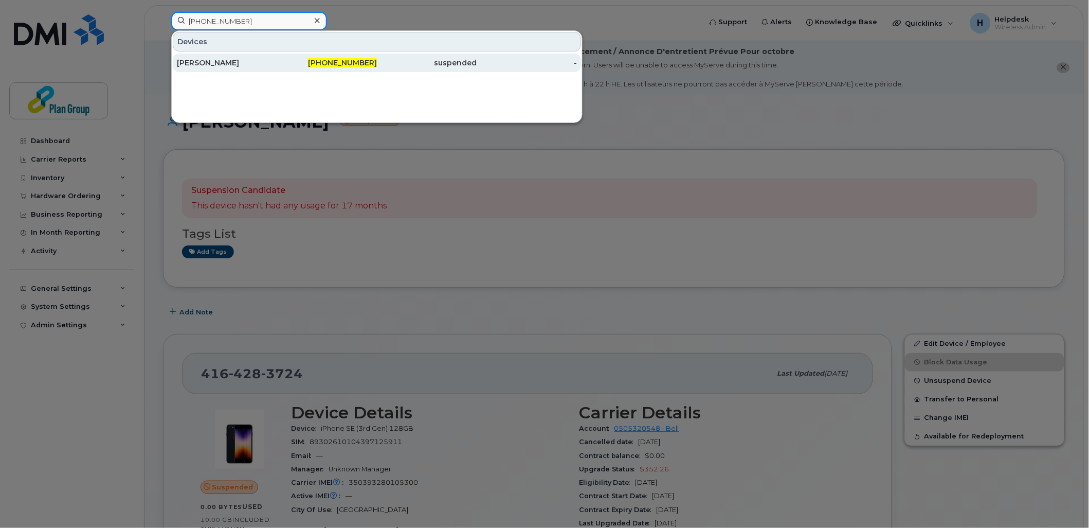
type input "[PHONE_NUMBER]"
click at [270, 70] on div "[PERSON_NAME]" at bounding box center [227, 62] width 100 height 19
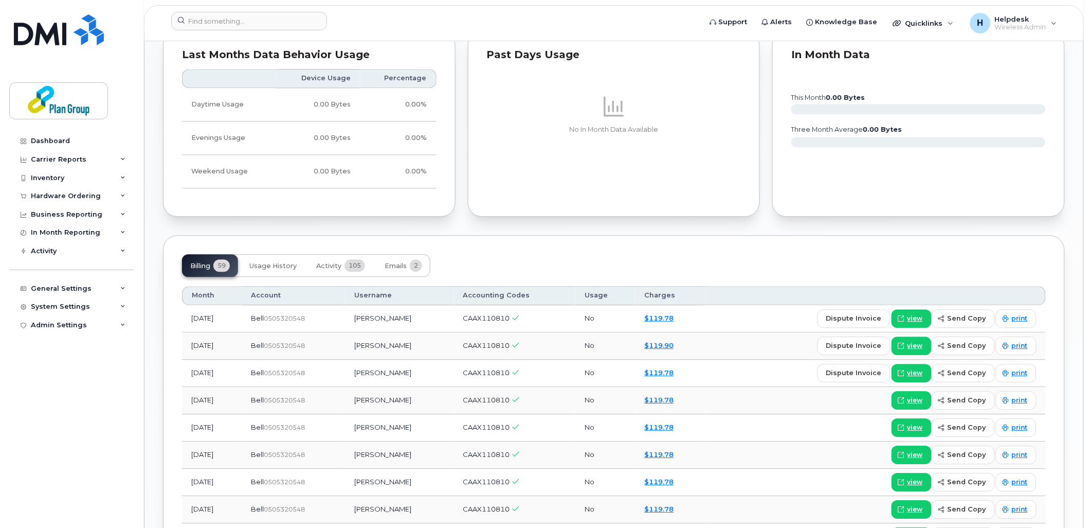
scroll to position [686, 0]
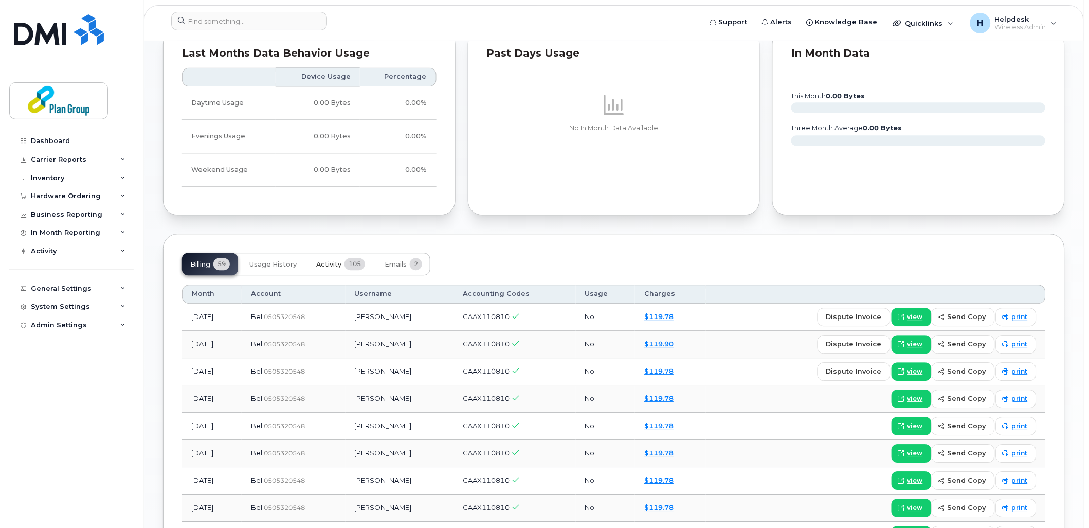
click at [335, 270] on button "Activity 105" at bounding box center [340, 264] width 65 height 23
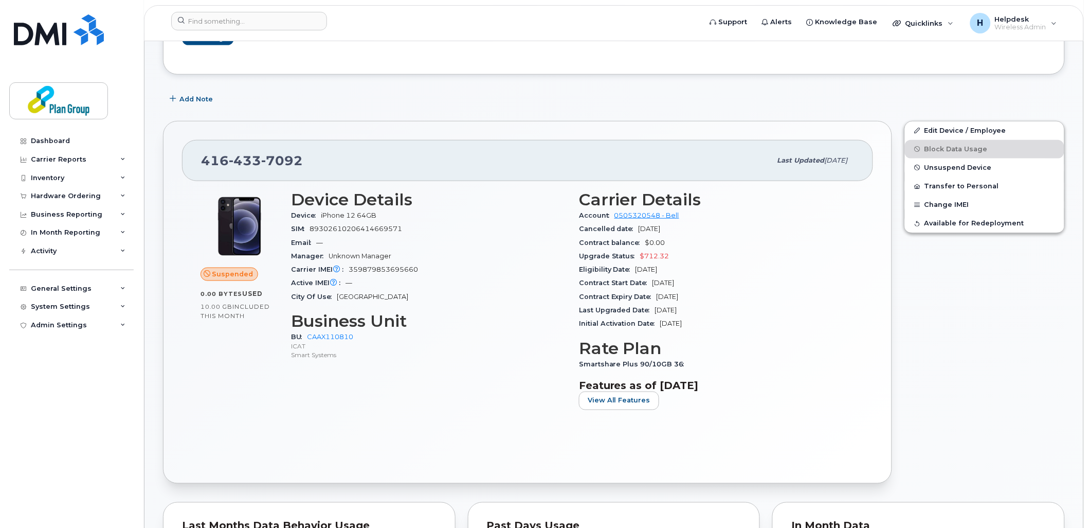
scroll to position [57, 0]
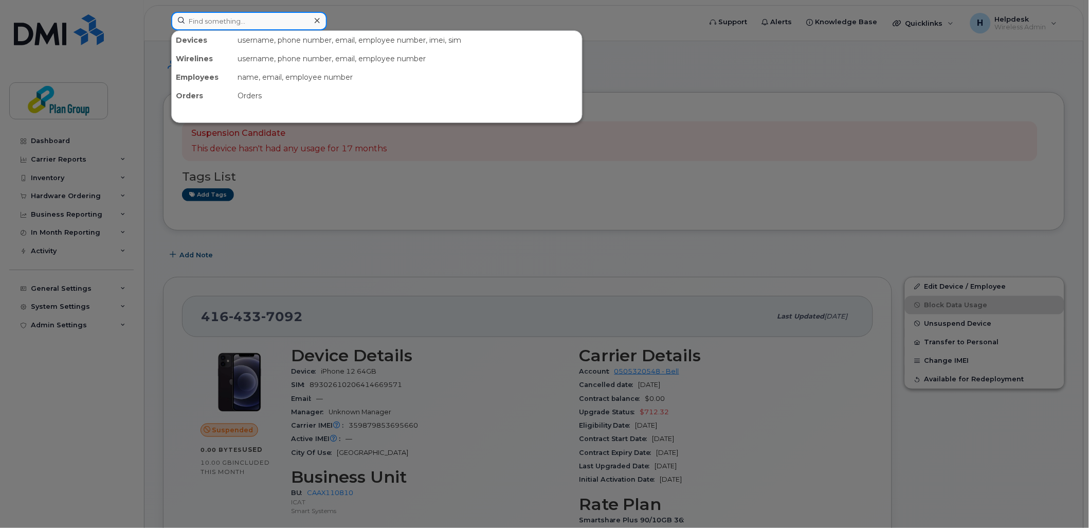
click at [246, 23] on input at bounding box center [249, 21] width 156 height 19
paste input "416-452-3929"
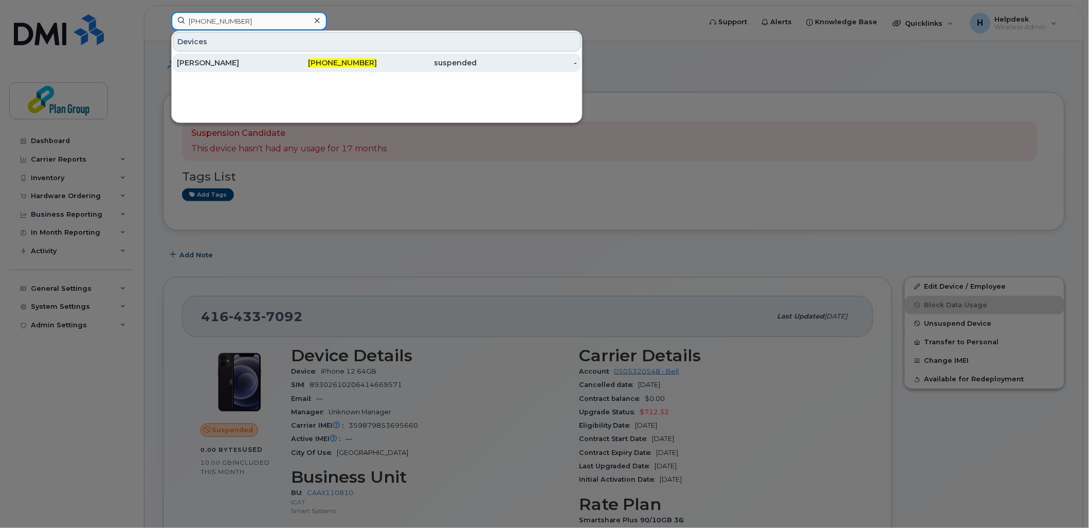
type input "416-452-3929"
click at [187, 64] on div "[PERSON_NAME]" at bounding box center [227, 63] width 100 height 10
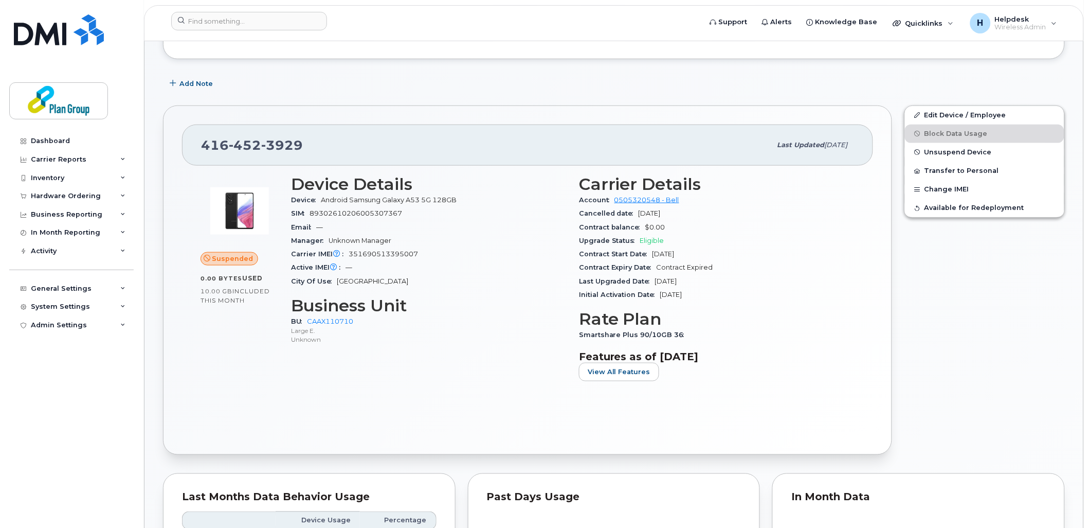
scroll to position [571, 0]
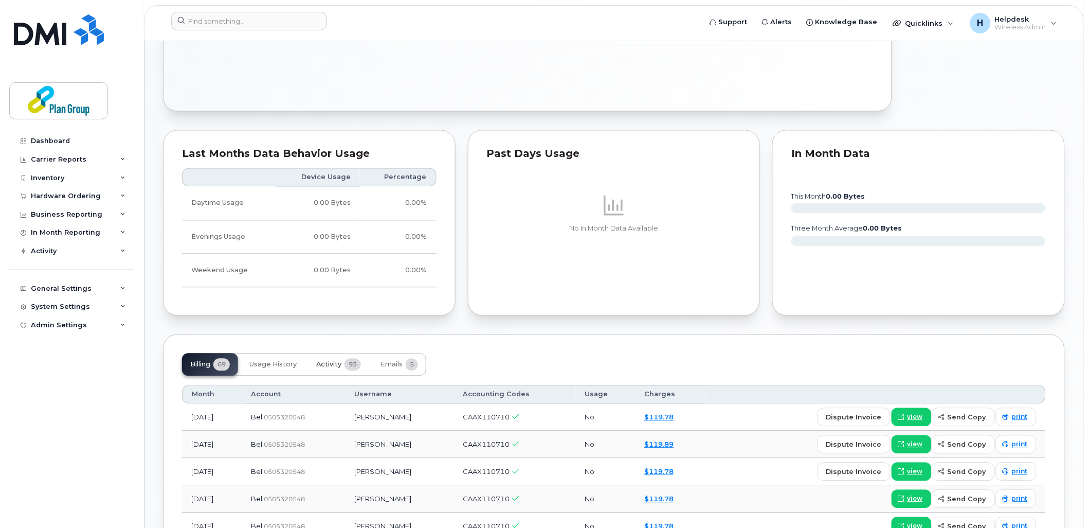
click at [339, 373] on button "Activity 93" at bounding box center [338, 364] width 61 height 23
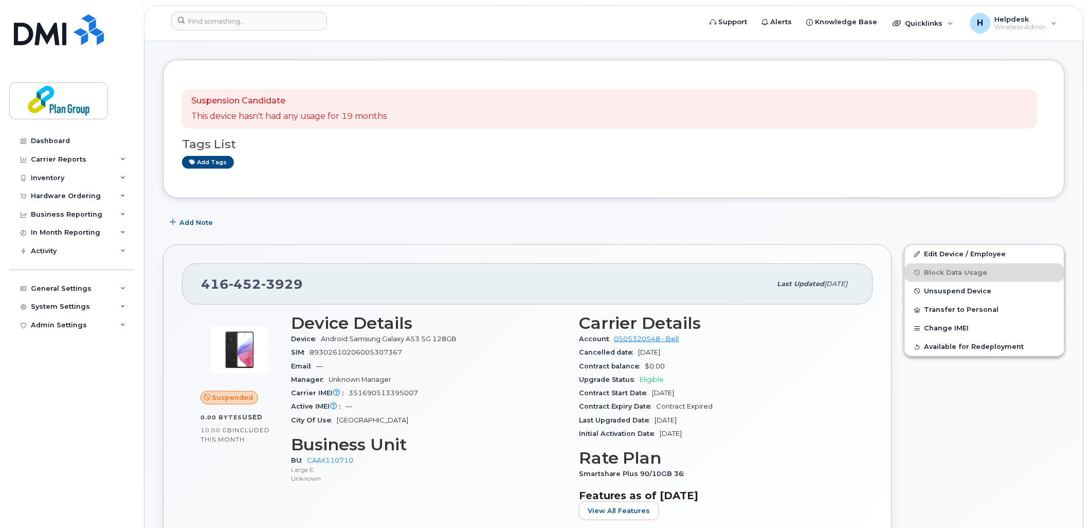
scroll to position [57, 0]
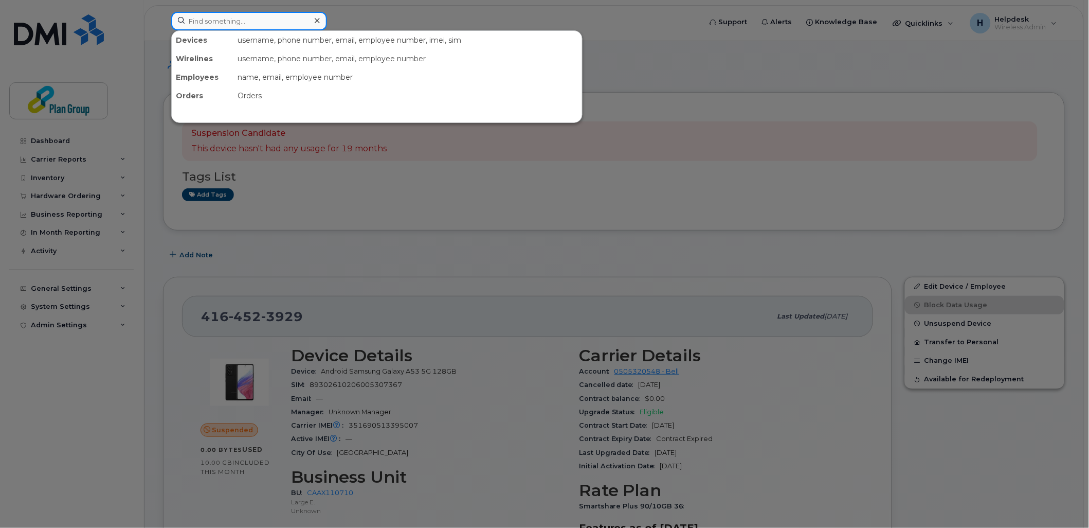
click at [251, 19] on input at bounding box center [249, 21] width 156 height 19
paste input "Ccc Hotspot 2"
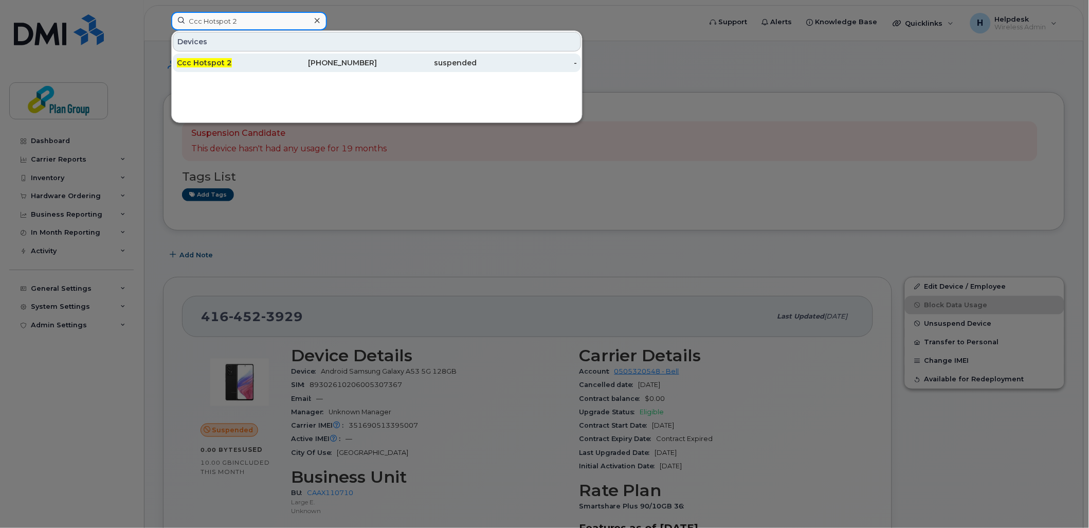
type input "Ccc Hotspot 2"
click at [273, 67] on div "Ccc Hotspot 2" at bounding box center [227, 63] width 100 height 10
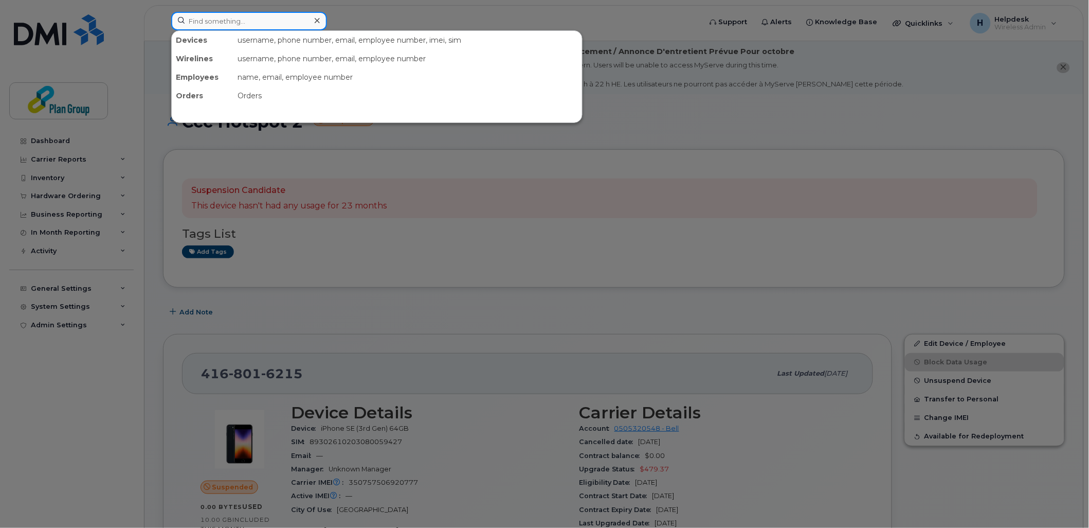
click at [259, 19] on input at bounding box center [249, 21] width 156 height 19
paste input "416-522-5546"
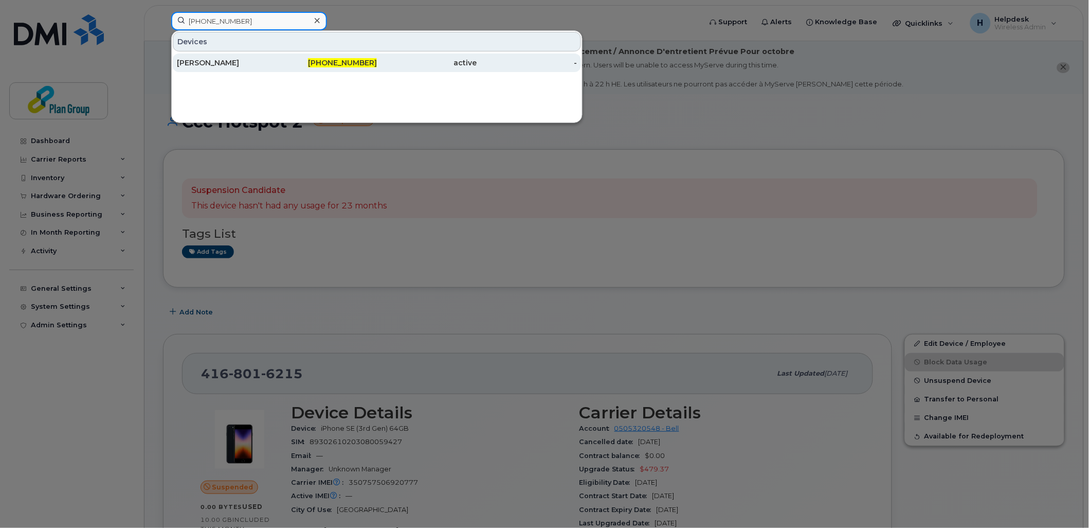
type input "416-522-5546"
click at [253, 70] on div "Mike Andreopoulos" at bounding box center [227, 62] width 100 height 19
